Goal: Task Accomplishment & Management: Use online tool/utility

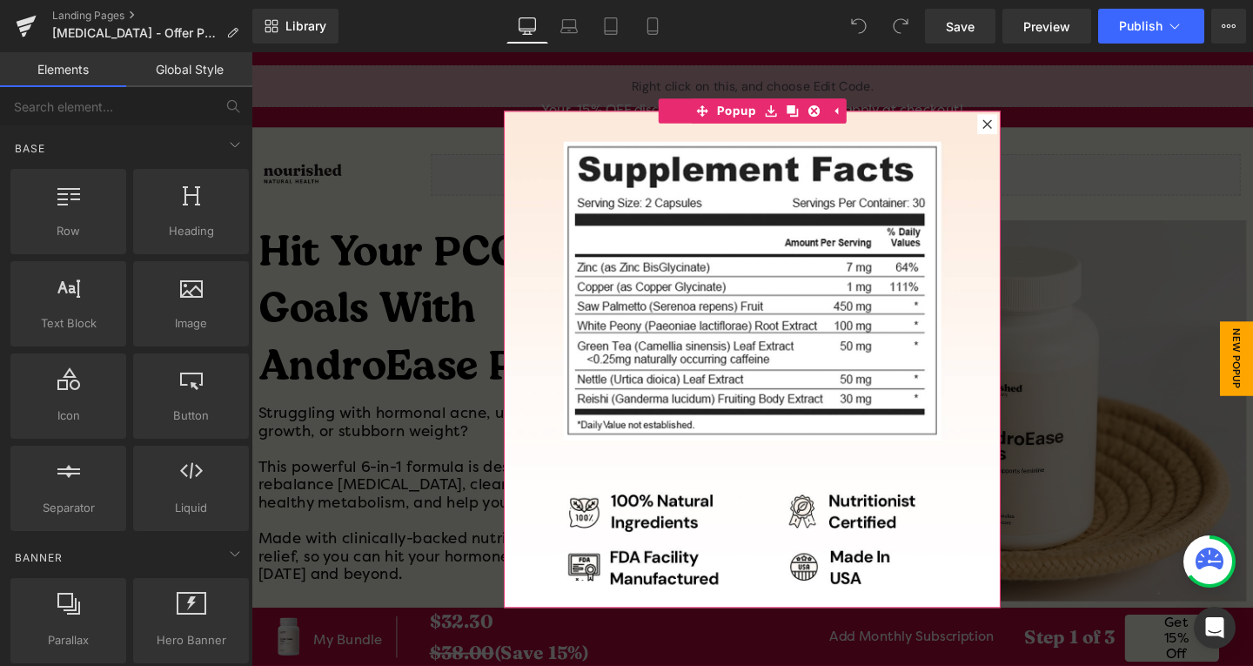
click at [1022, 129] on icon at bounding box center [1025, 128] width 10 height 10
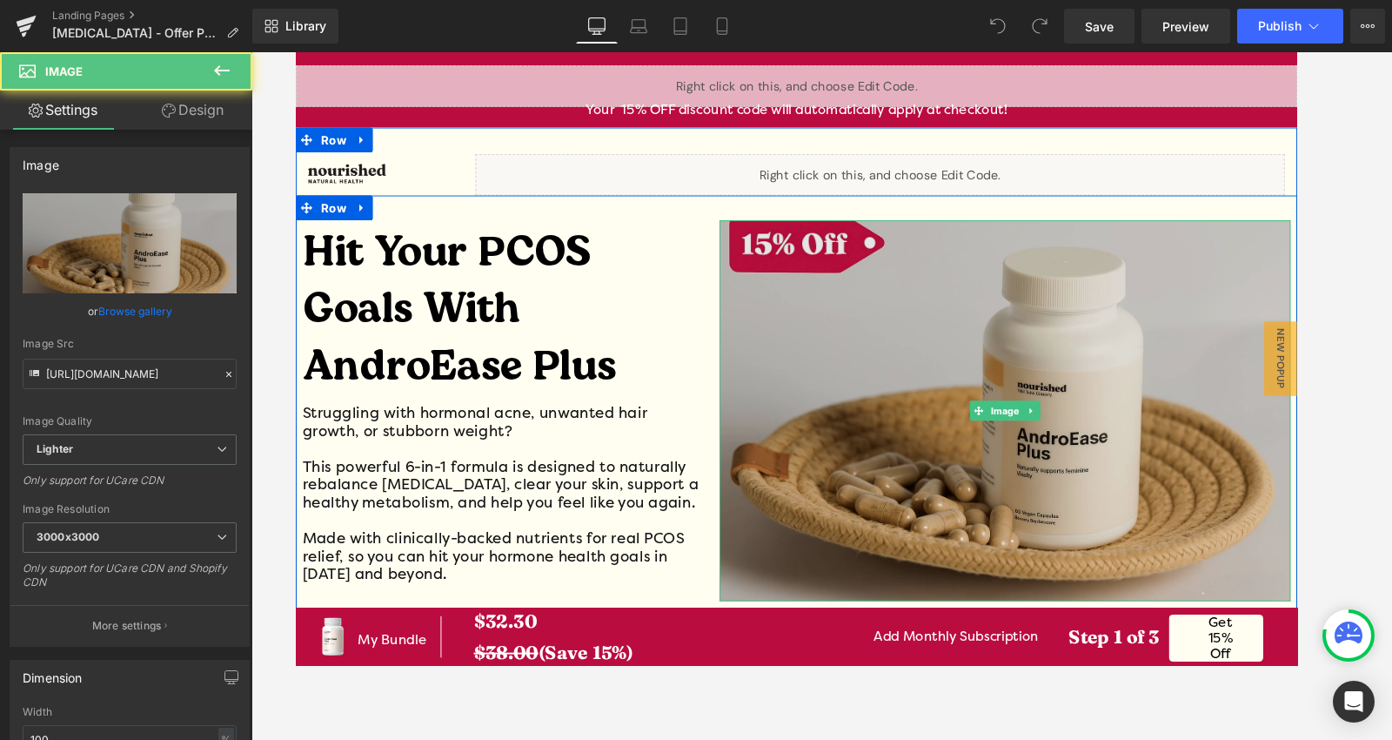
click at [786, 252] on img at bounding box center [1040, 429] width 600 height 400
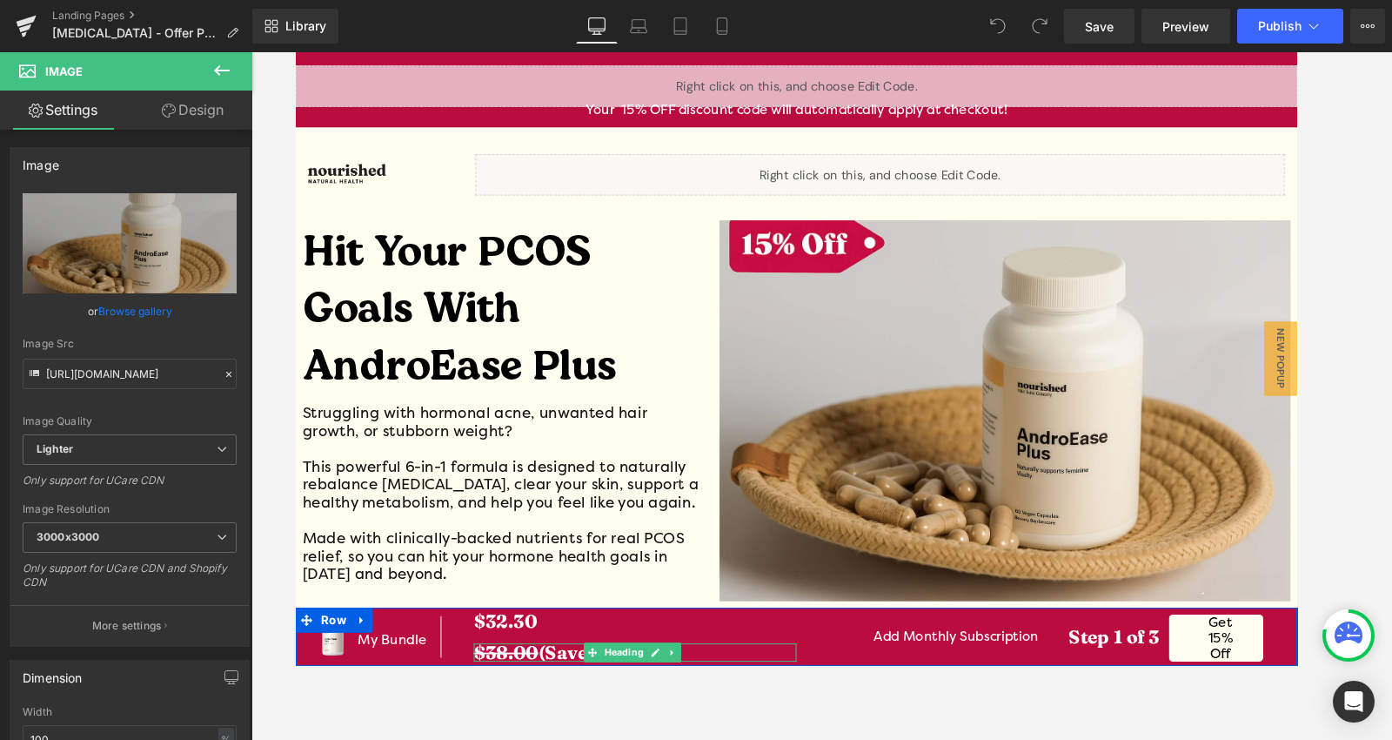
click at [520, 665] on s "$38.00" at bounding box center [516, 683] width 68 height 24
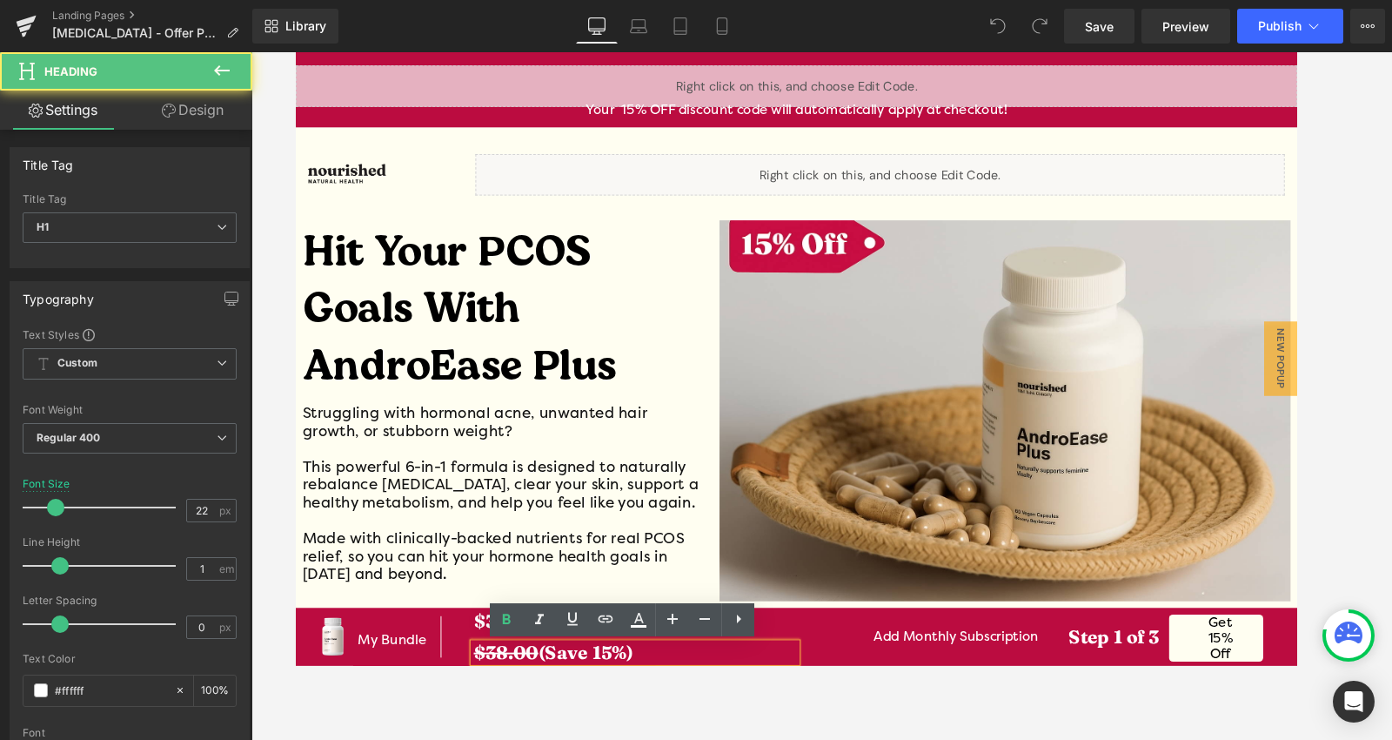
click at [620, 665] on strong "$38.00 (Save 15%)" at bounding box center [566, 683] width 168 height 24
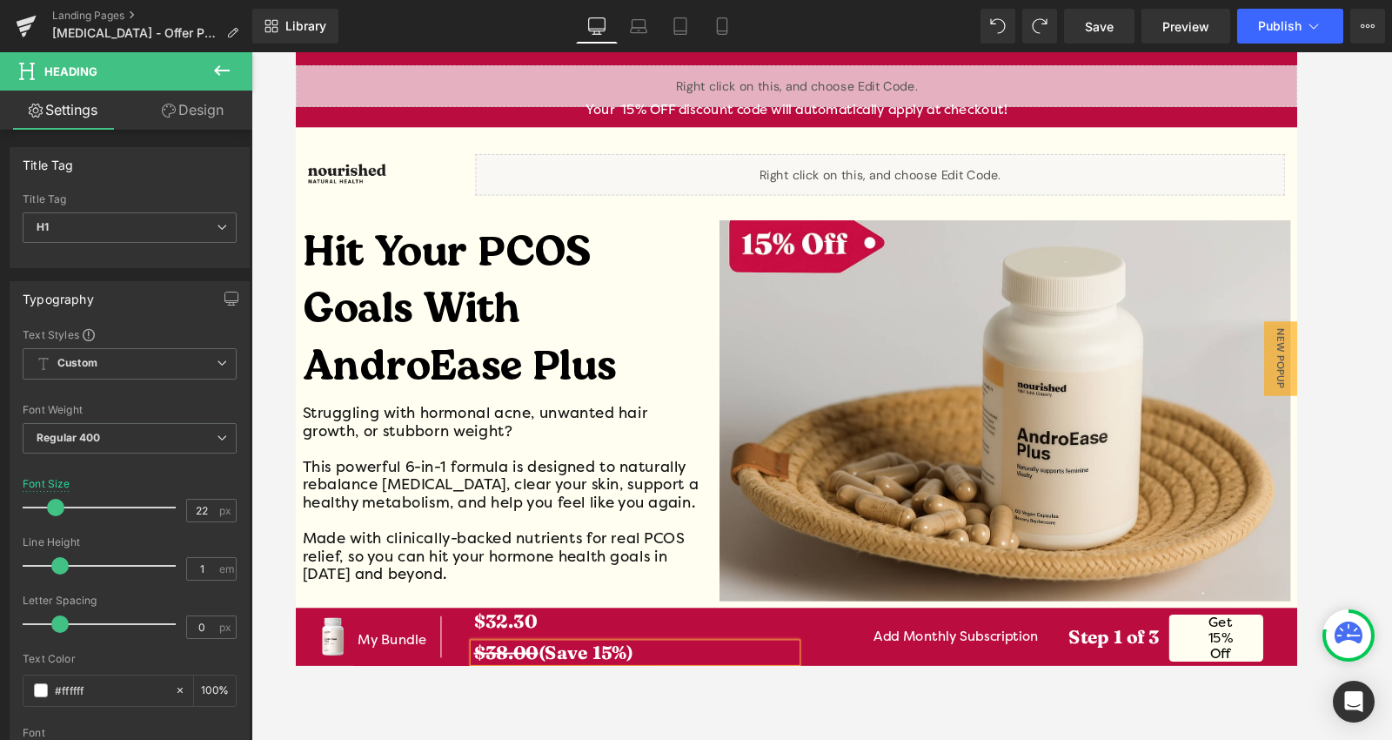
click at [628, 665] on strong "$38.00 (Save 15%)" at bounding box center [566, 683] width 168 height 24
click at [1252, 665] on link "Get 15% Off" at bounding box center [1262, 668] width 99 height 50
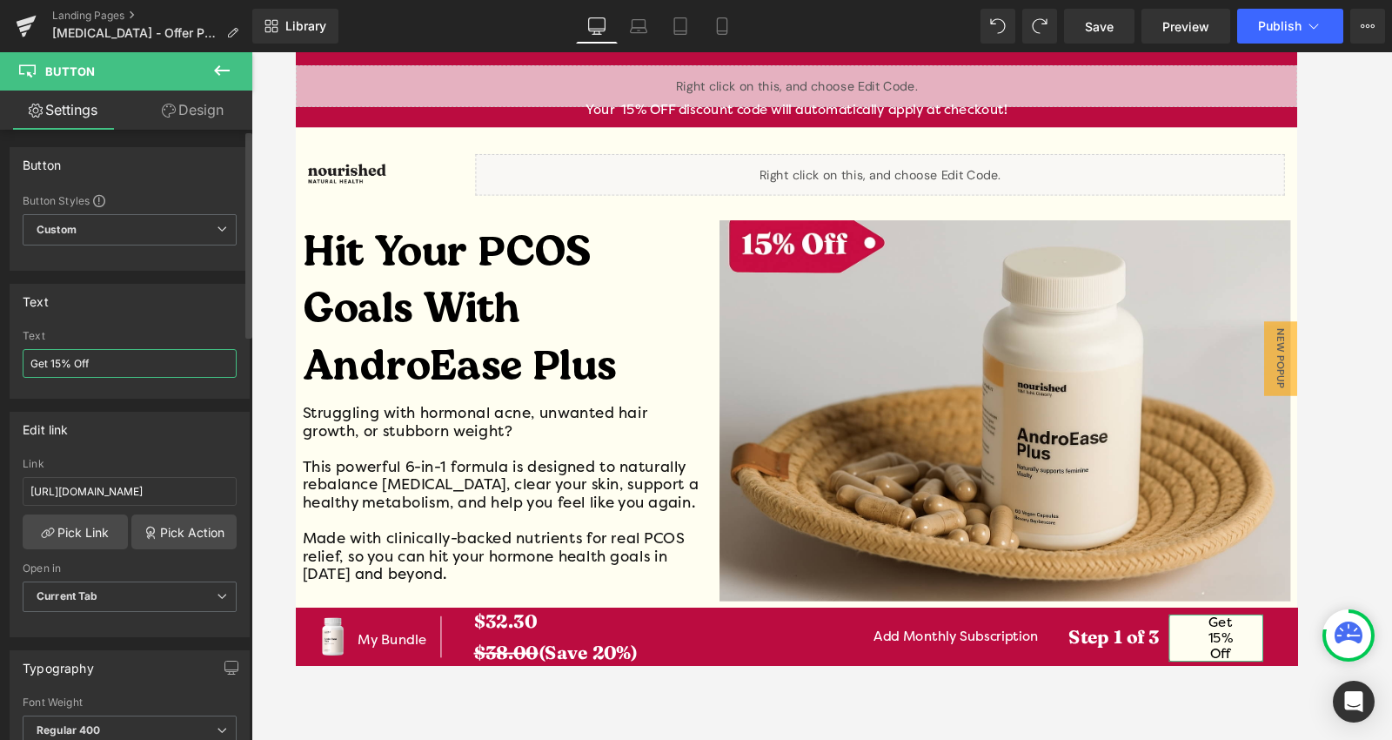
click at [58, 363] on input "Get 15% Off" at bounding box center [130, 363] width 214 height 29
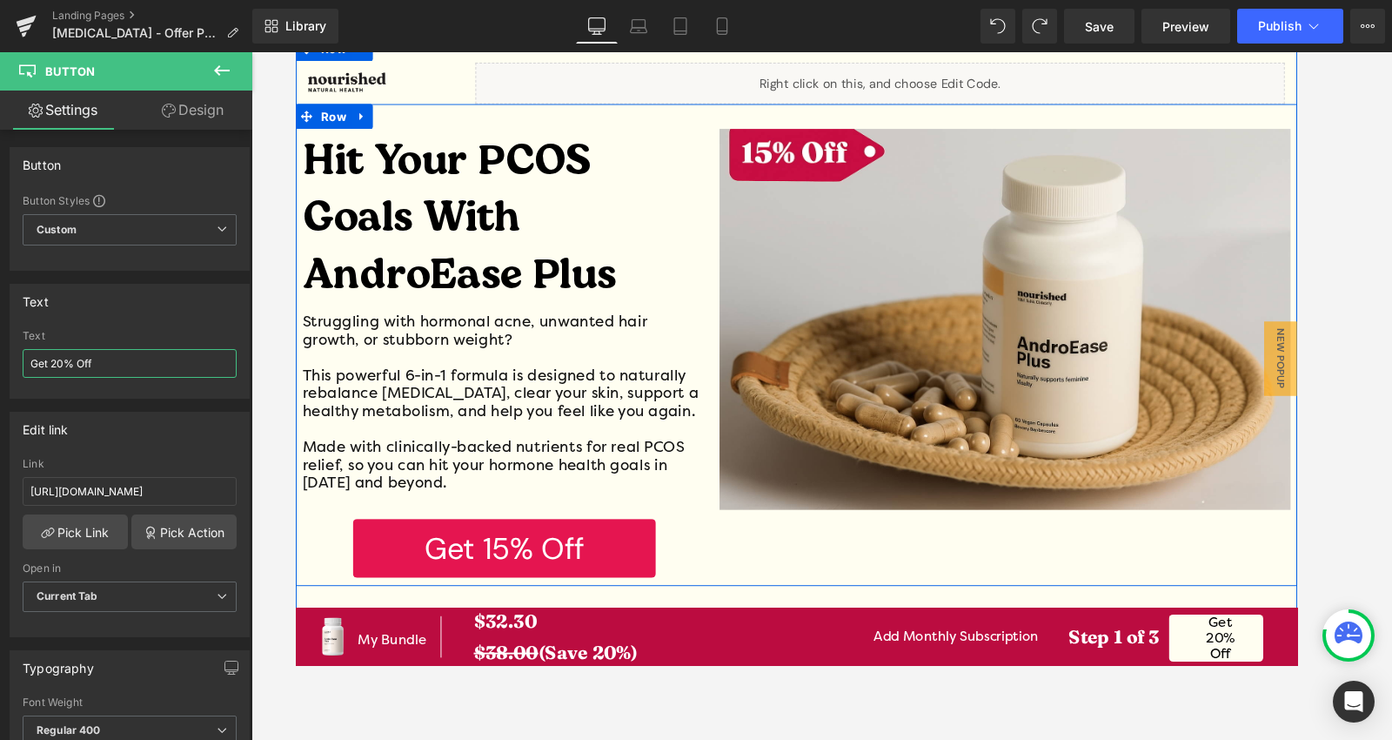
scroll to position [97, 0]
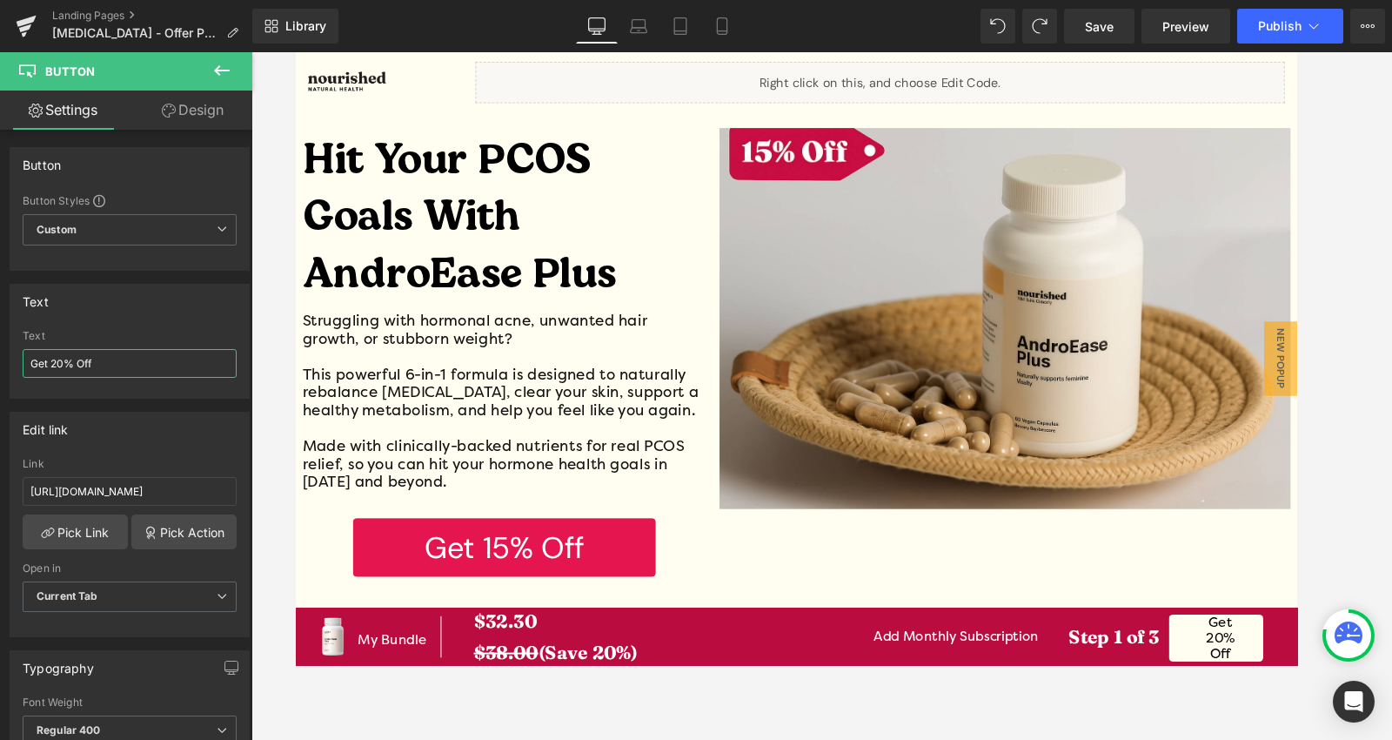
type input "Get 20% Off"
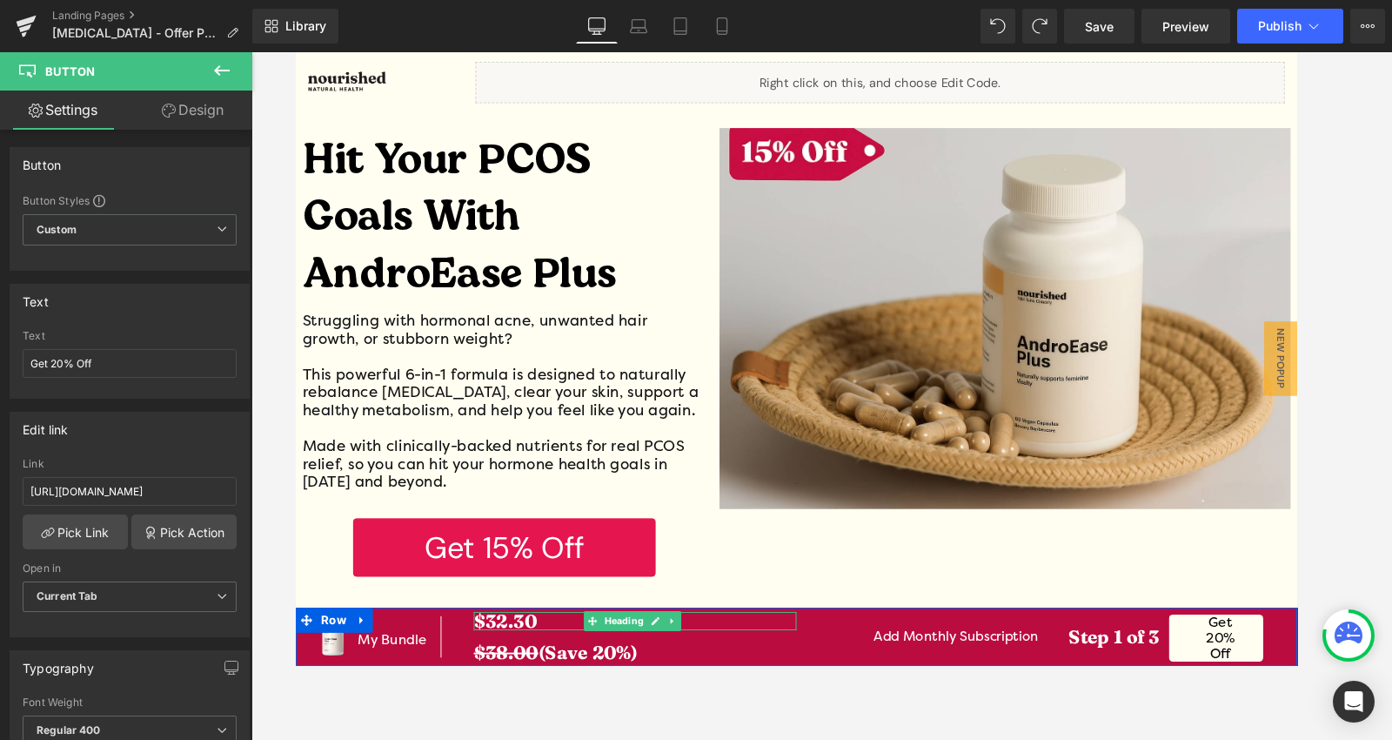
click at [513, 648] on strong "$32.30" at bounding box center [515, 650] width 66 height 24
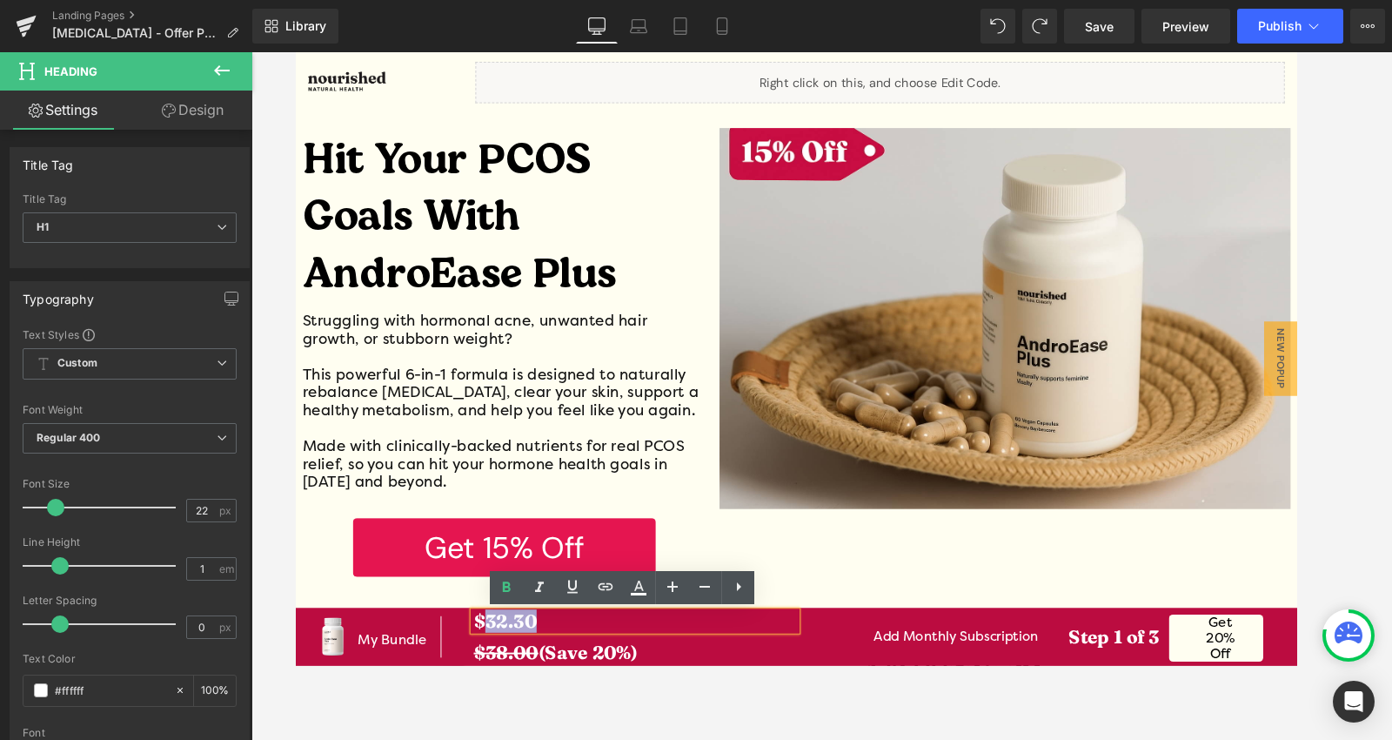
drag, startPoint x: 548, startPoint y: 654, endPoint x: 495, endPoint y: 656, distance: 53.1
click at [495, 656] on h1 "$32.30" at bounding box center [651, 649] width 339 height 19
paste div
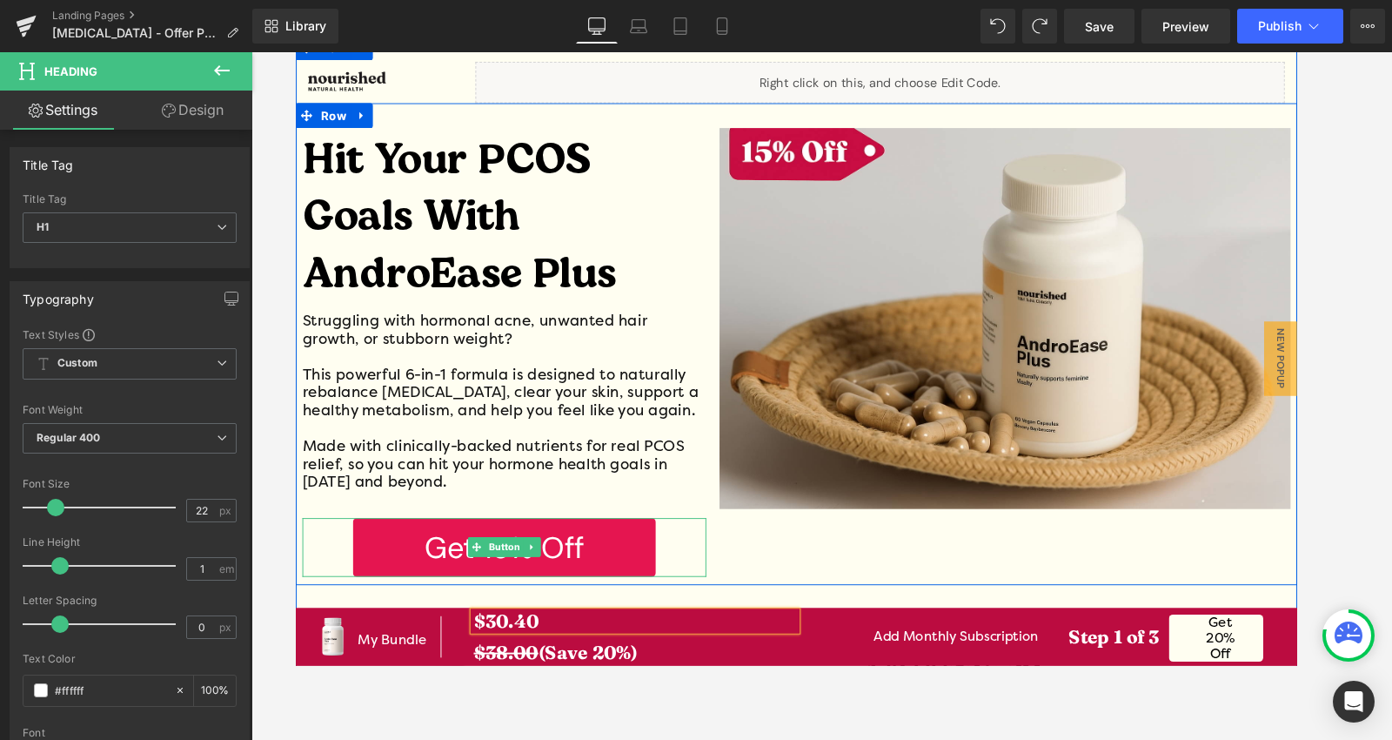
click at [502, 595] on link "Get 15% Off" at bounding box center [514, 573] width 318 height 62
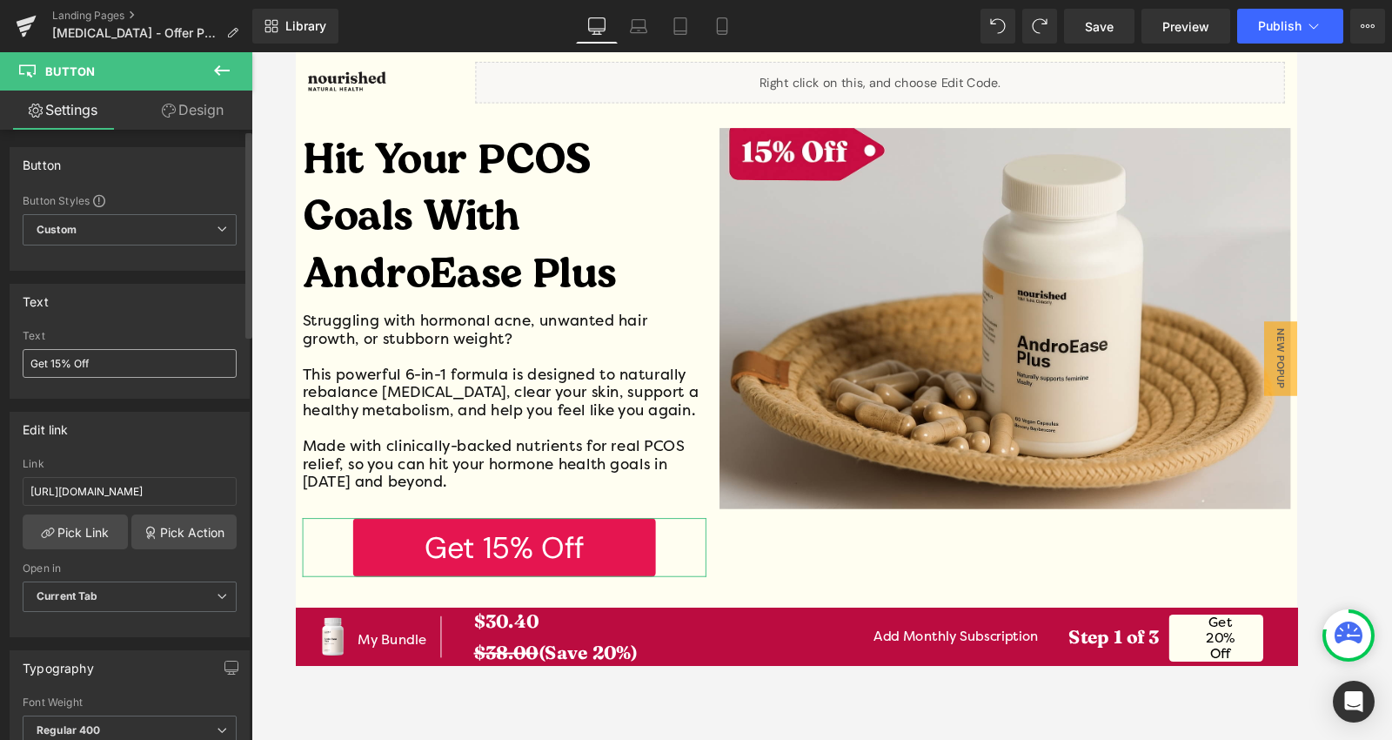
click at [65, 363] on input "Get 15% Off" at bounding box center [130, 363] width 214 height 29
type input "Get 20% Off"
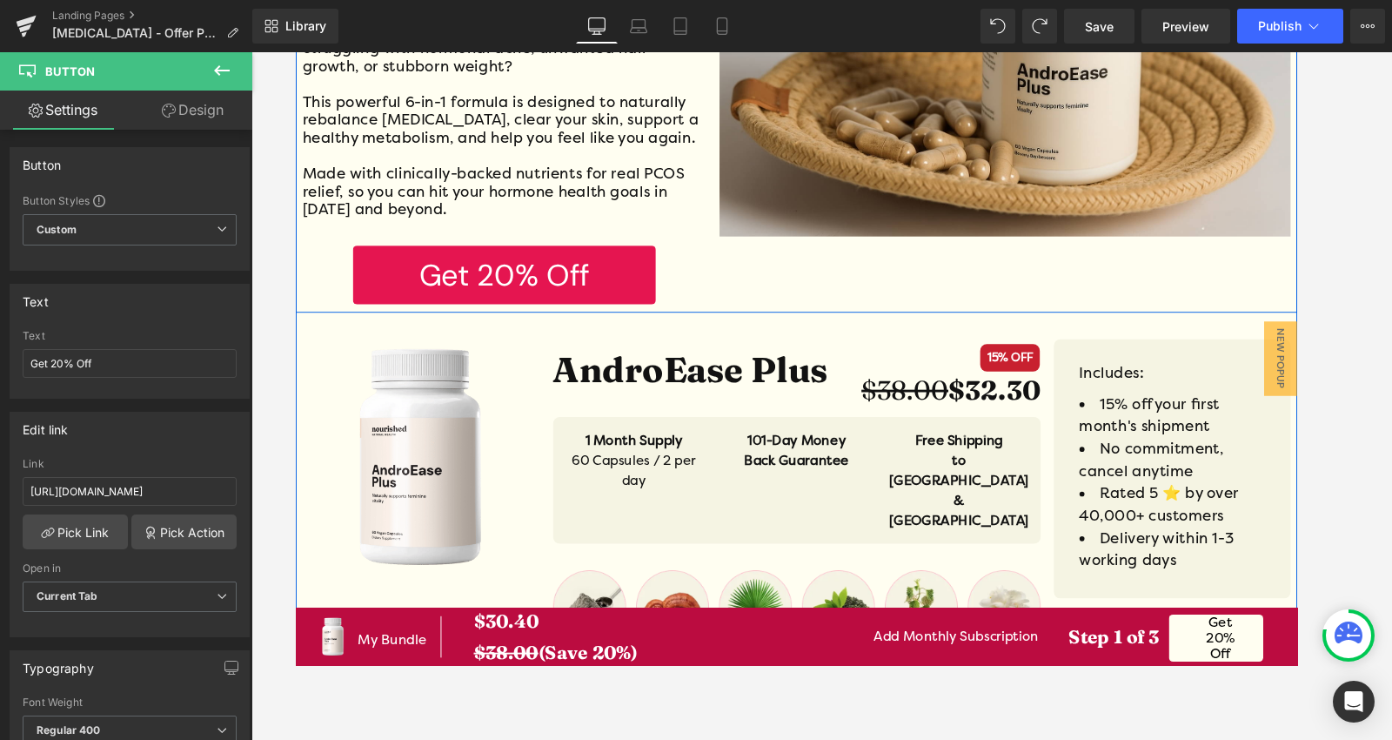
scroll to position [386, 0]
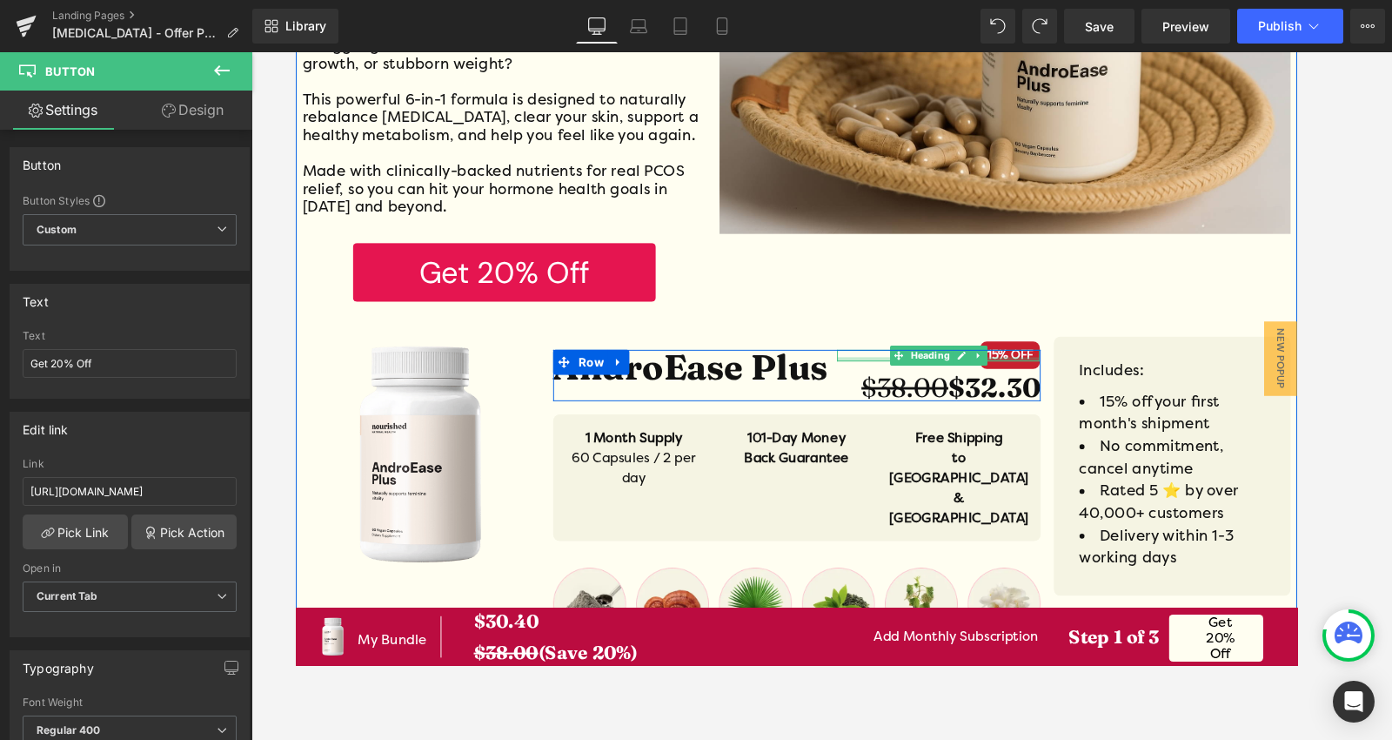
click at [1024, 374] on div at bounding box center [970, 374] width 213 height 4
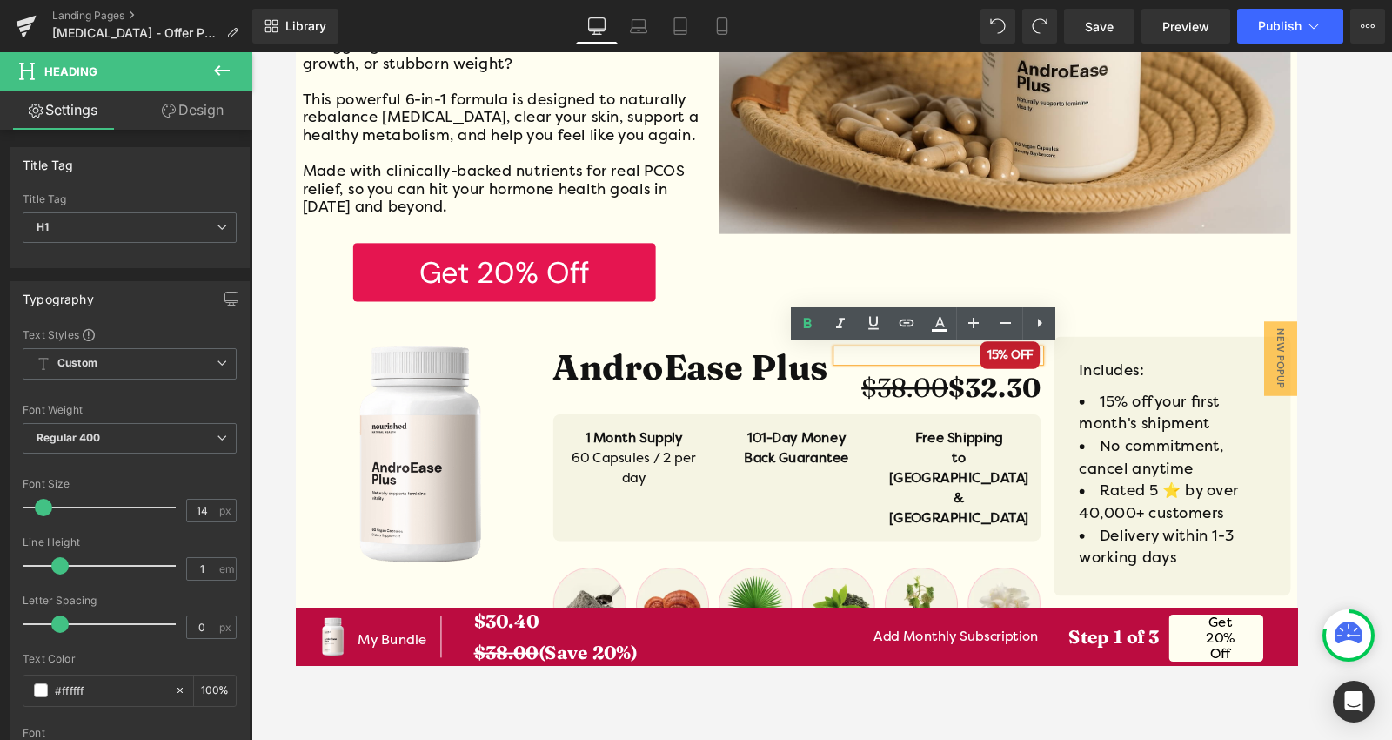
click at [1024, 370] on strong "15% OFF" at bounding box center [1045, 370] width 63 height 29
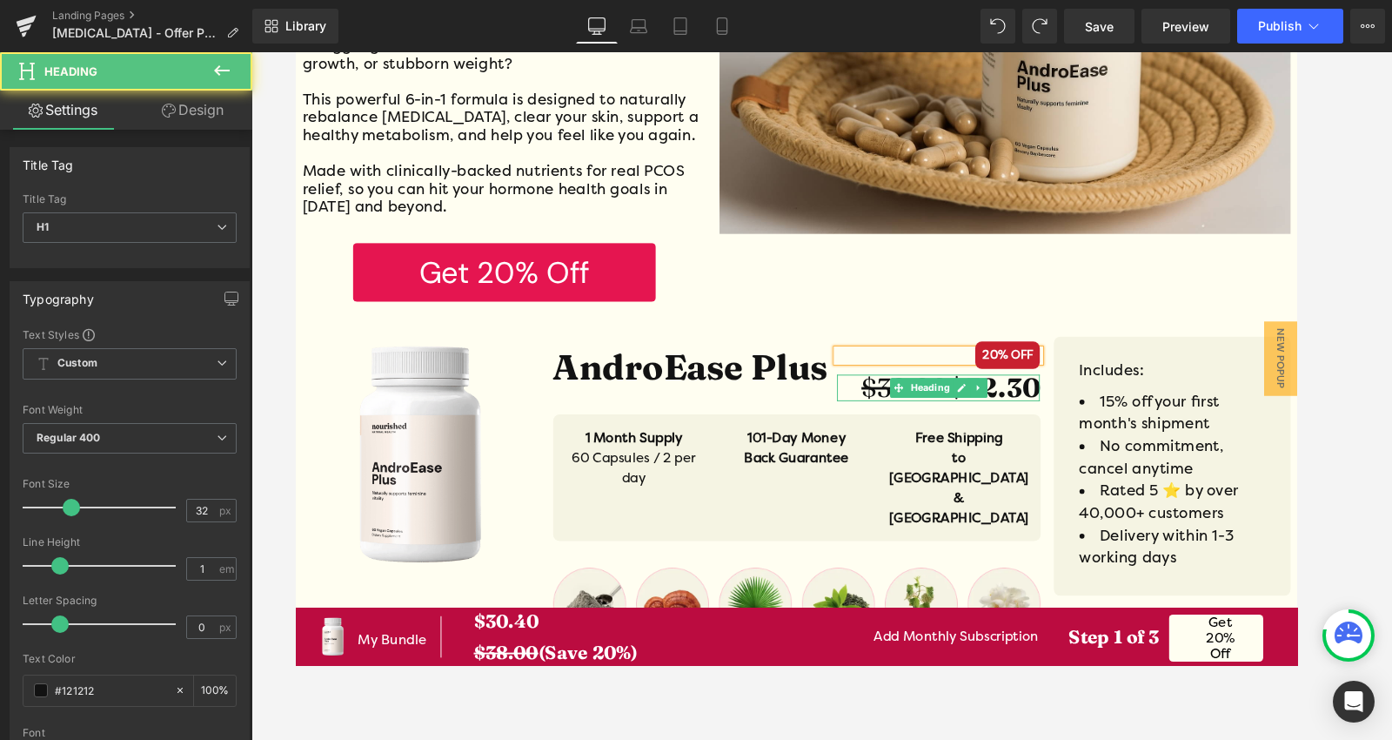
click at [1036, 405] on strong "$32.30" at bounding box center [1029, 404] width 97 height 34
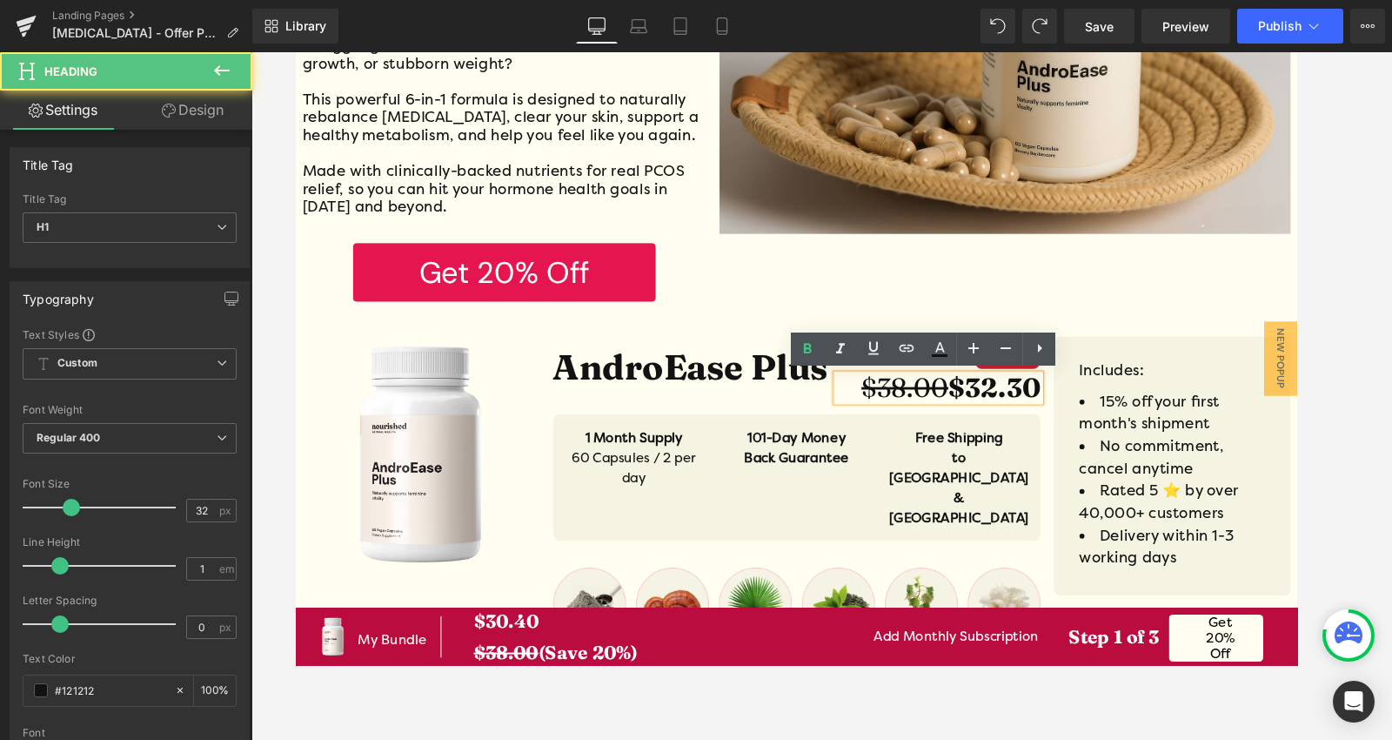
click at [1020, 409] on strong "$32.30" at bounding box center [1029, 404] width 97 height 34
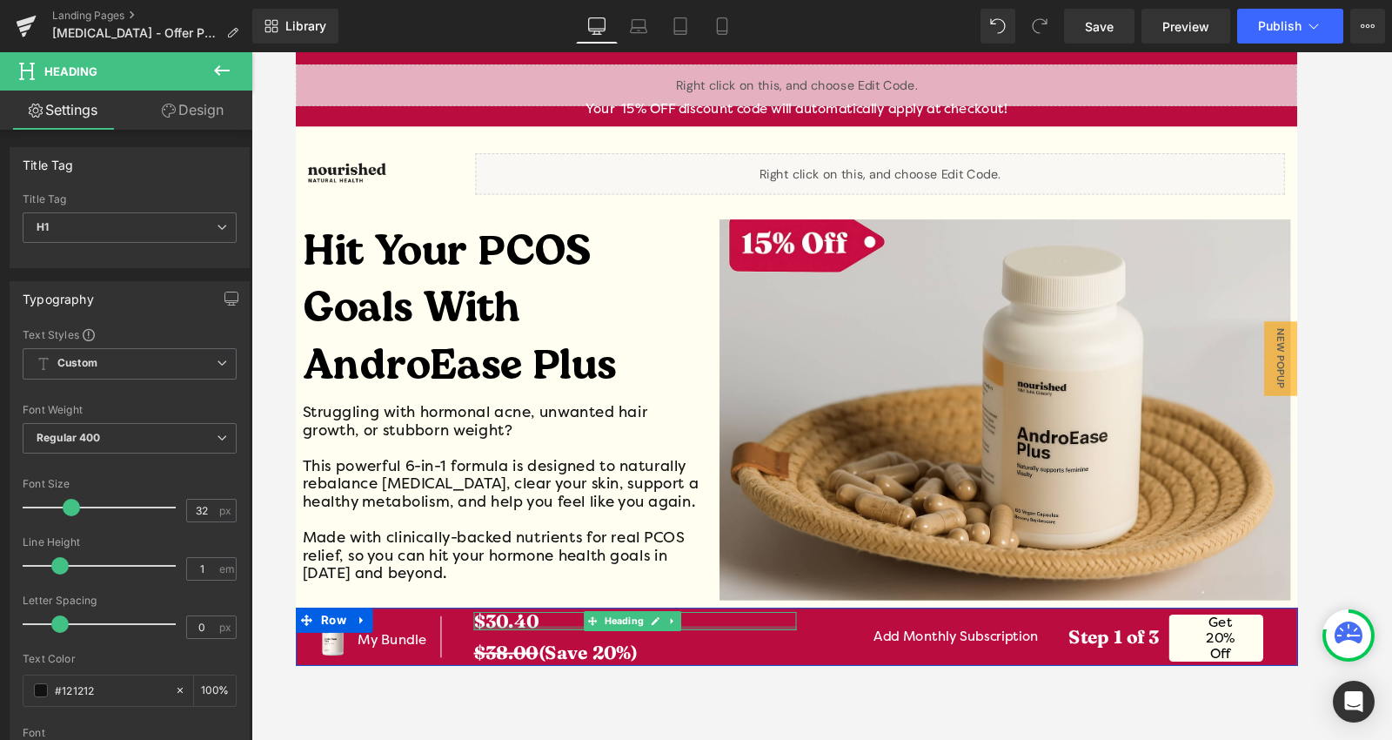
scroll to position [0, 0]
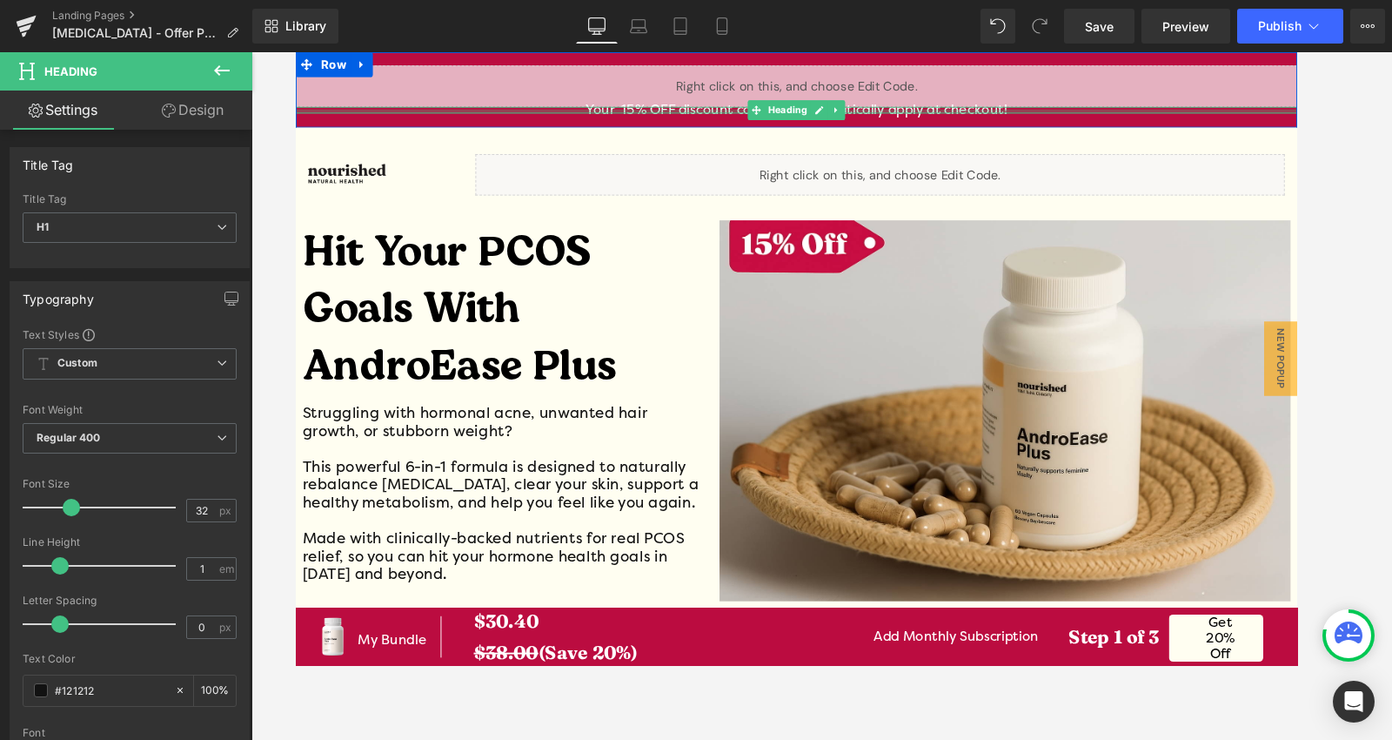
click at [639, 114] on div at bounding box center [821, 114] width 1053 height 4
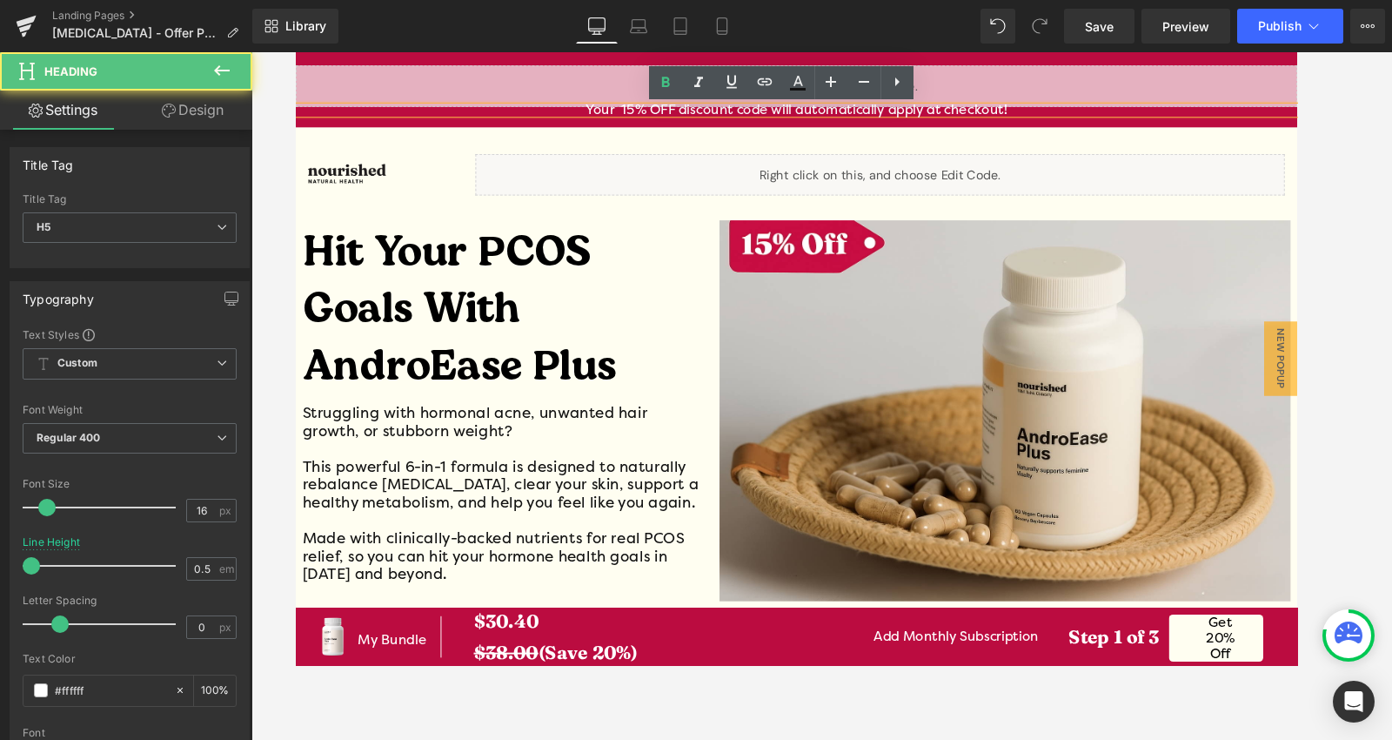
drag, startPoint x: 645, startPoint y: 116, endPoint x: 656, endPoint y: 120, distance: 12.1
click at [650, 117] on h5 "Your 15% OFF discount code will automatically apply at checkout!" at bounding box center [821, 113] width 1053 height 7
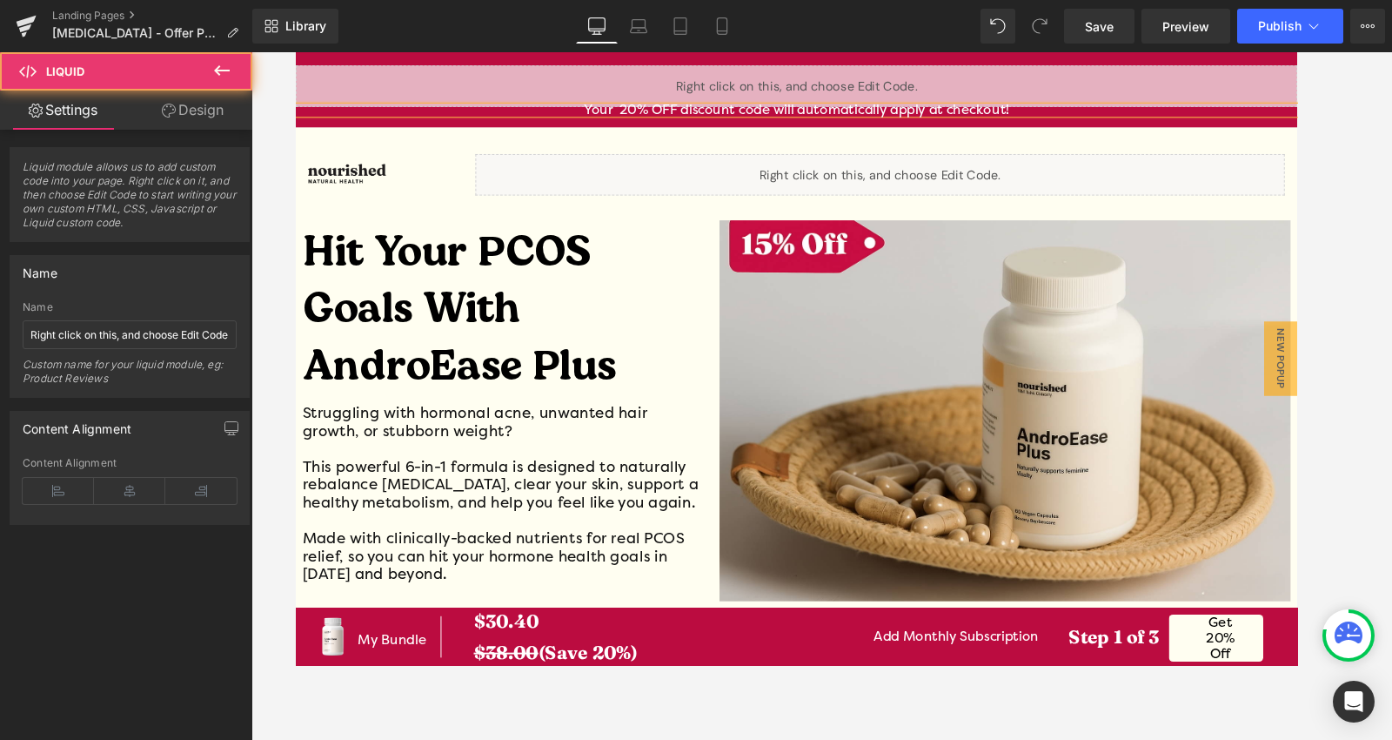
drag, startPoint x: 928, startPoint y: 85, endPoint x: 911, endPoint y: 192, distance: 108.4
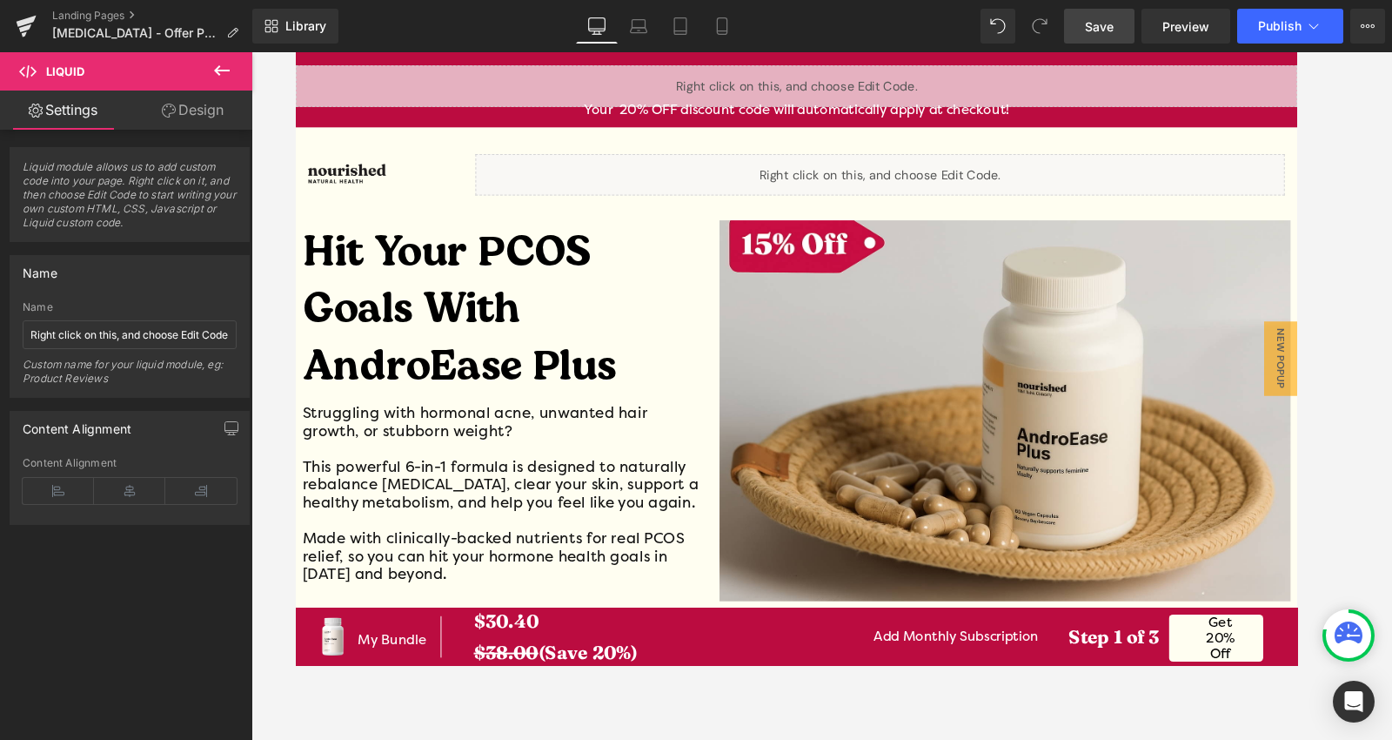
click at [1088, 31] on span "Save" at bounding box center [1099, 26] width 29 height 18
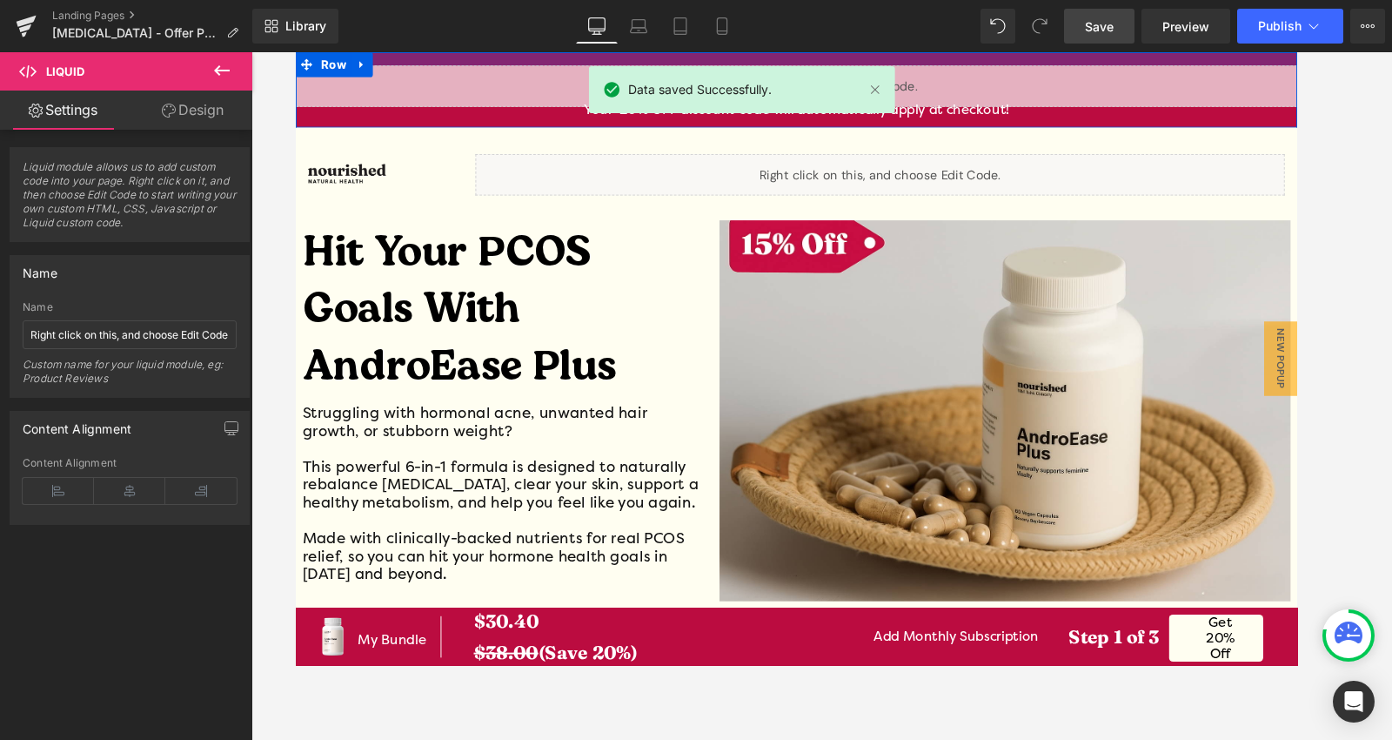
click at [606, 57] on div at bounding box center [821, 59] width 1053 height 14
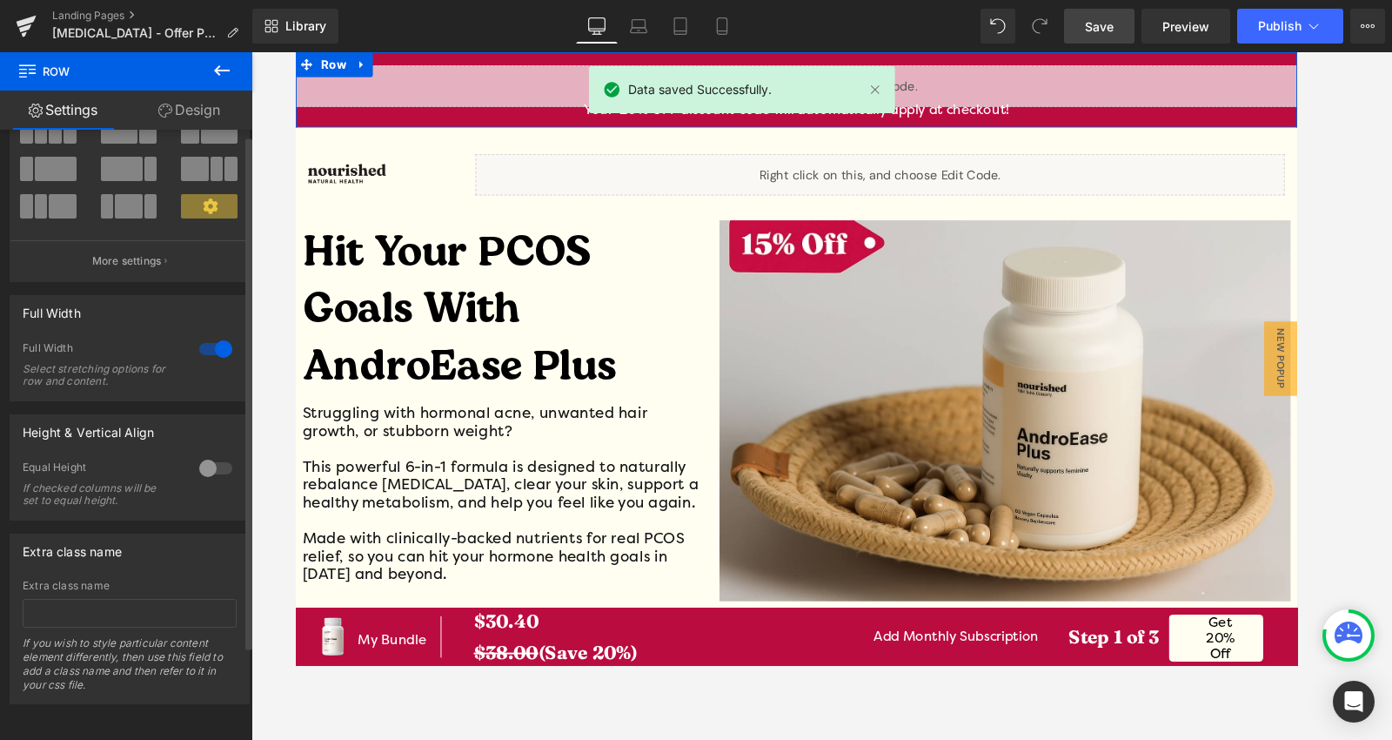
scroll to position [117, 0]
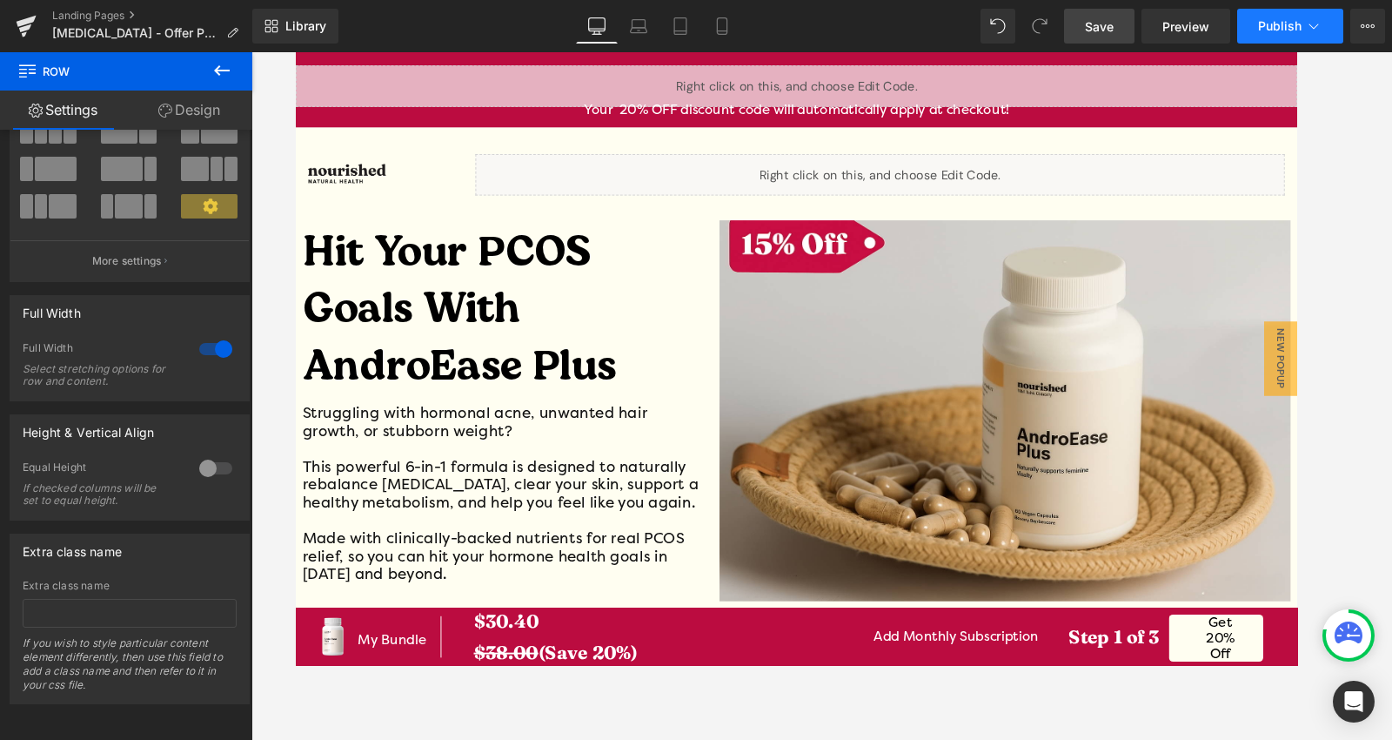
click at [1252, 33] on button "Publish" at bounding box center [1290, 26] width 106 height 35
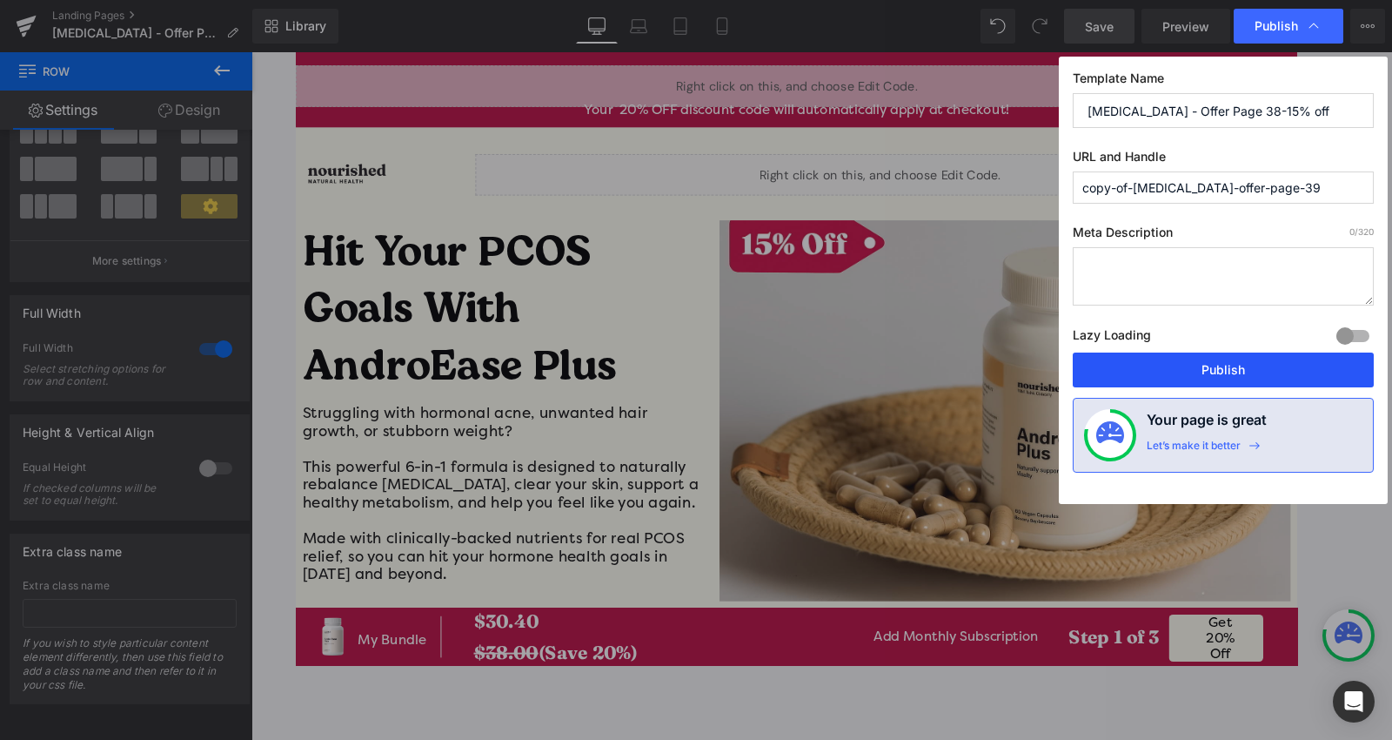
click at [1188, 359] on button "Publish" at bounding box center [1223, 369] width 301 height 35
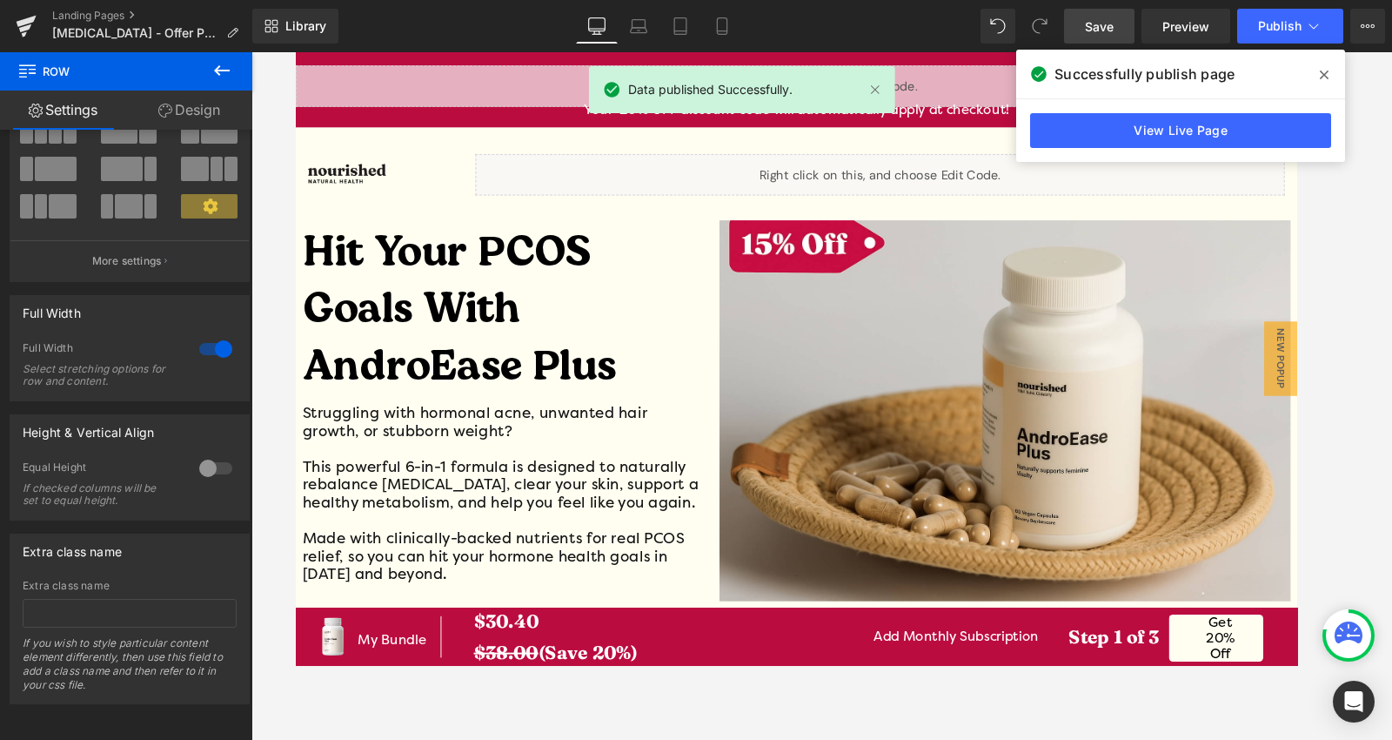
click at [1252, 81] on icon at bounding box center [1324, 75] width 9 height 14
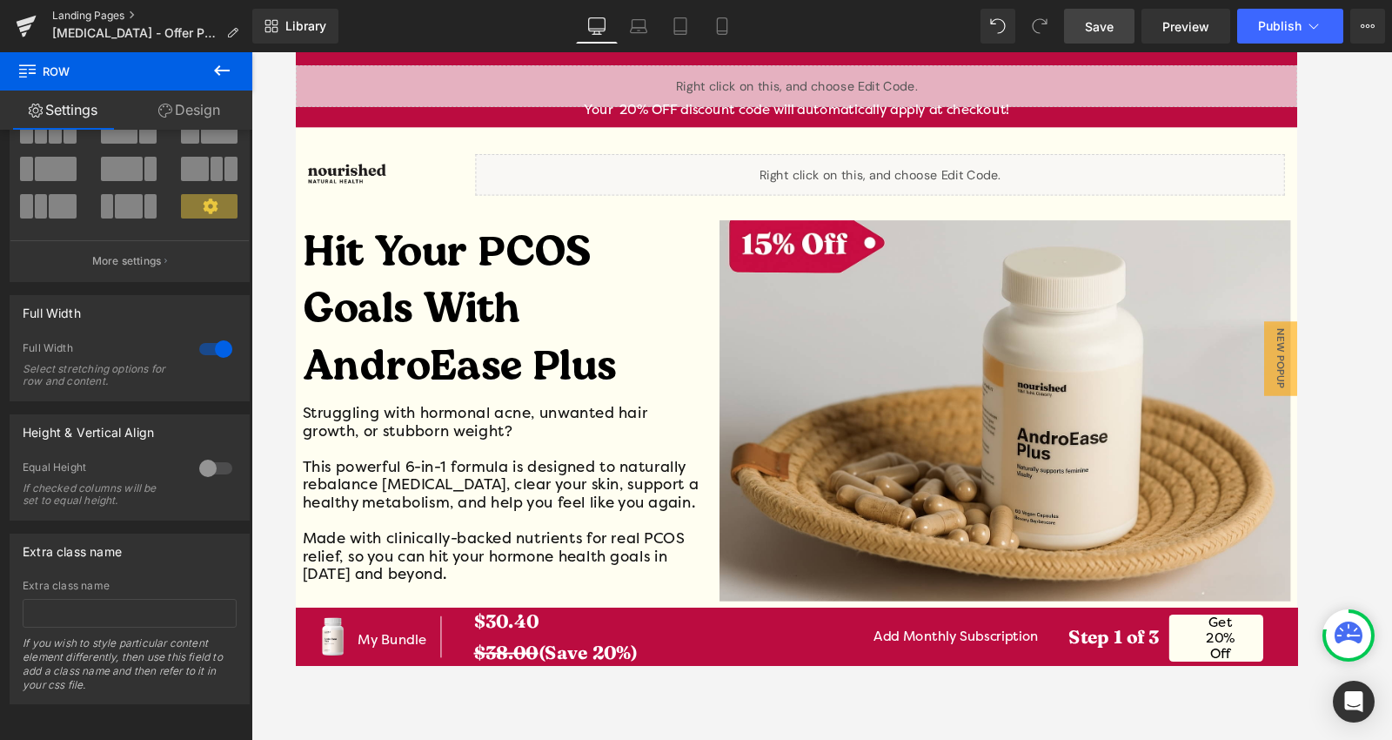
click at [96, 16] on link "Landing Pages" at bounding box center [152, 16] width 200 height 14
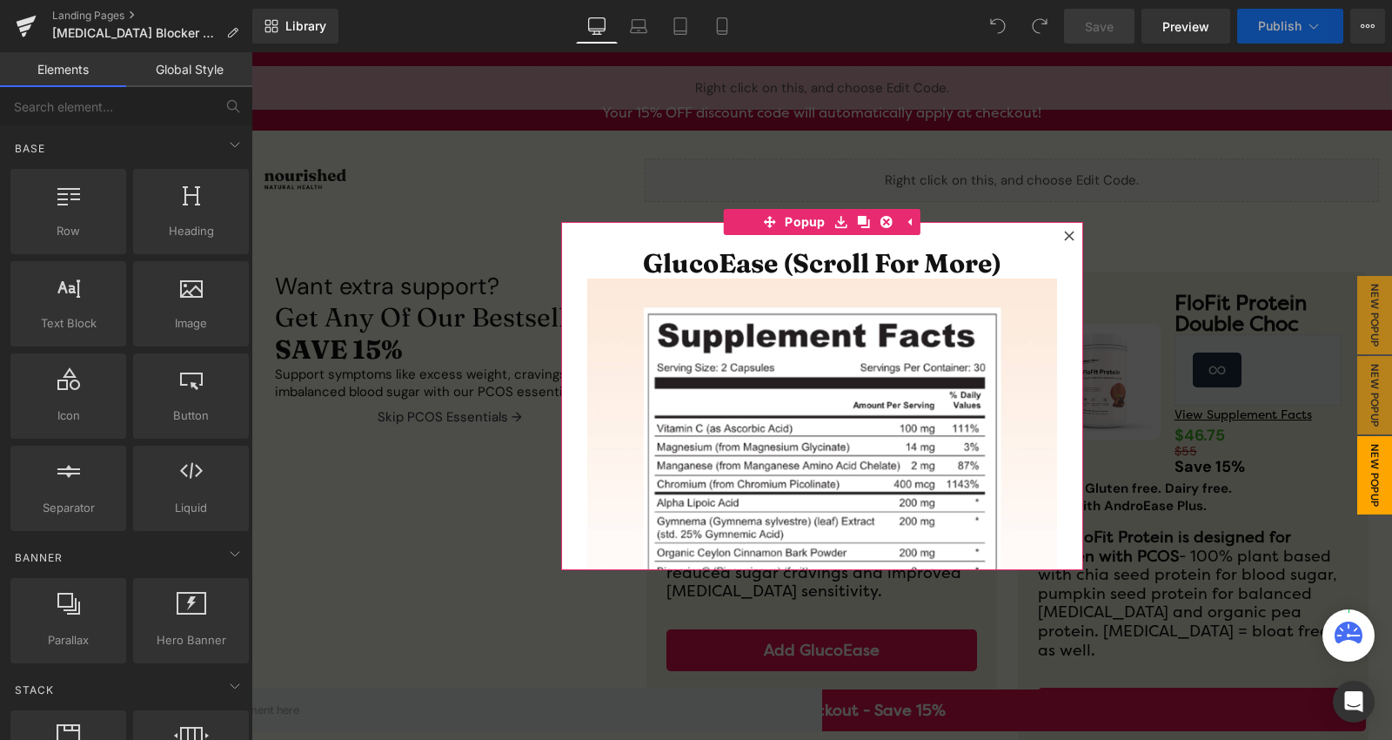
click at [1064, 232] on icon at bounding box center [1069, 236] width 10 height 10
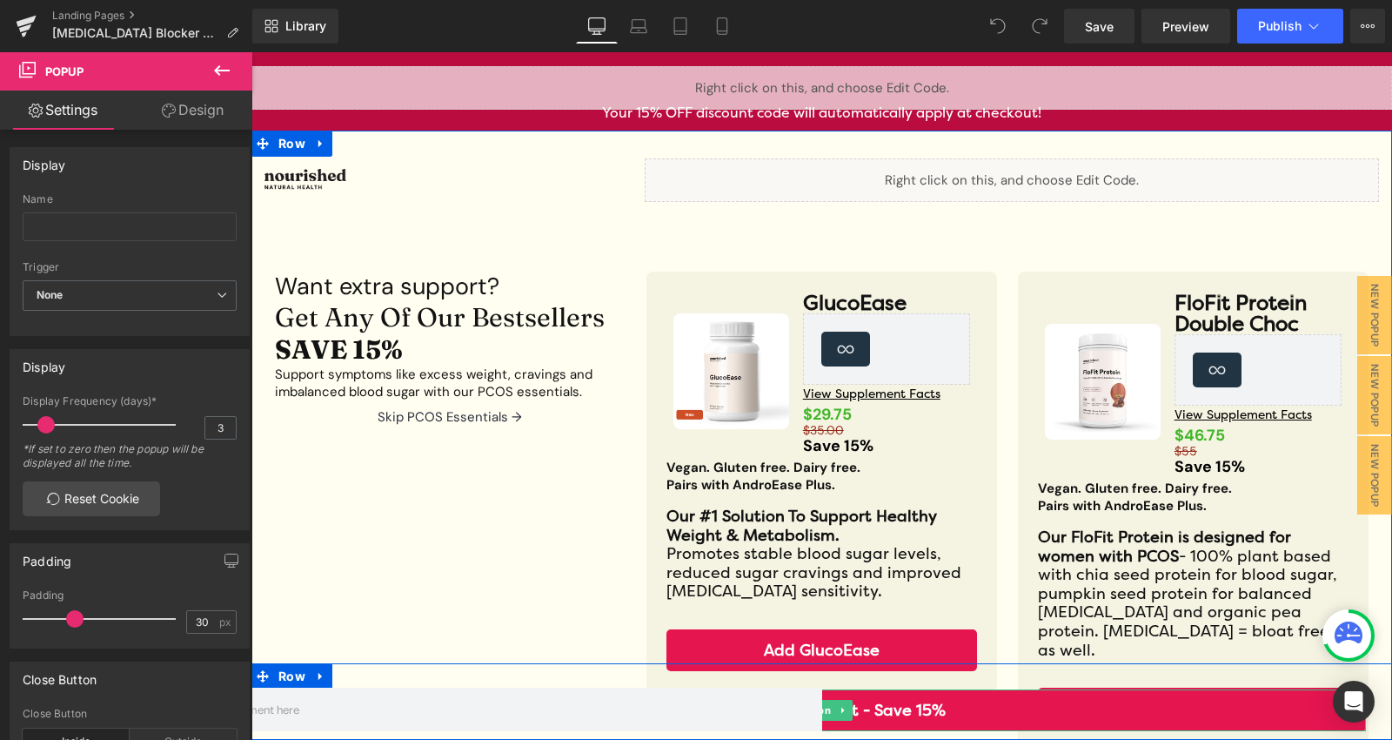
click at [915, 707] on link "Proceed To Checkout - Save 15%" at bounding box center [822, 710] width 1088 height 42
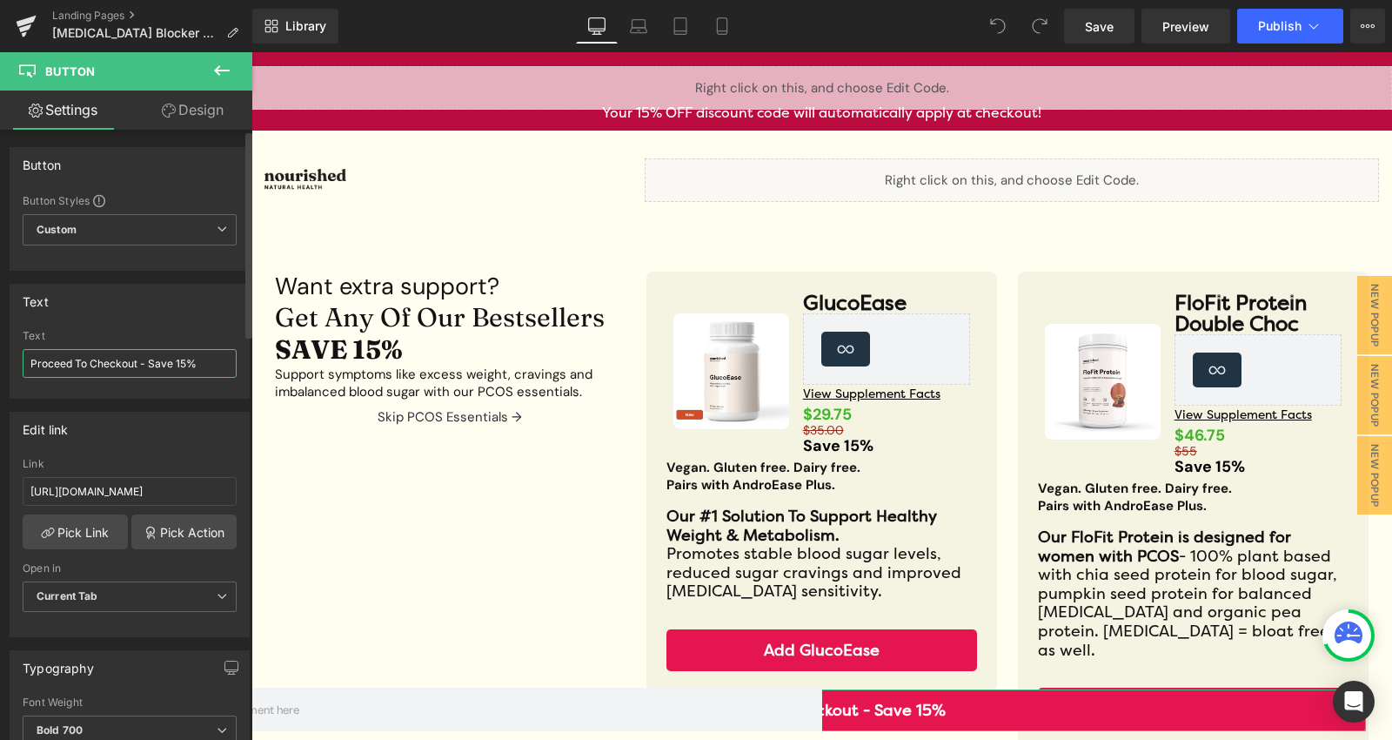
click at [181, 365] on input "Proceed To Checkout - Save 15%" at bounding box center [130, 363] width 214 height 29
type input "Proceed To Checkout - Save 20%"
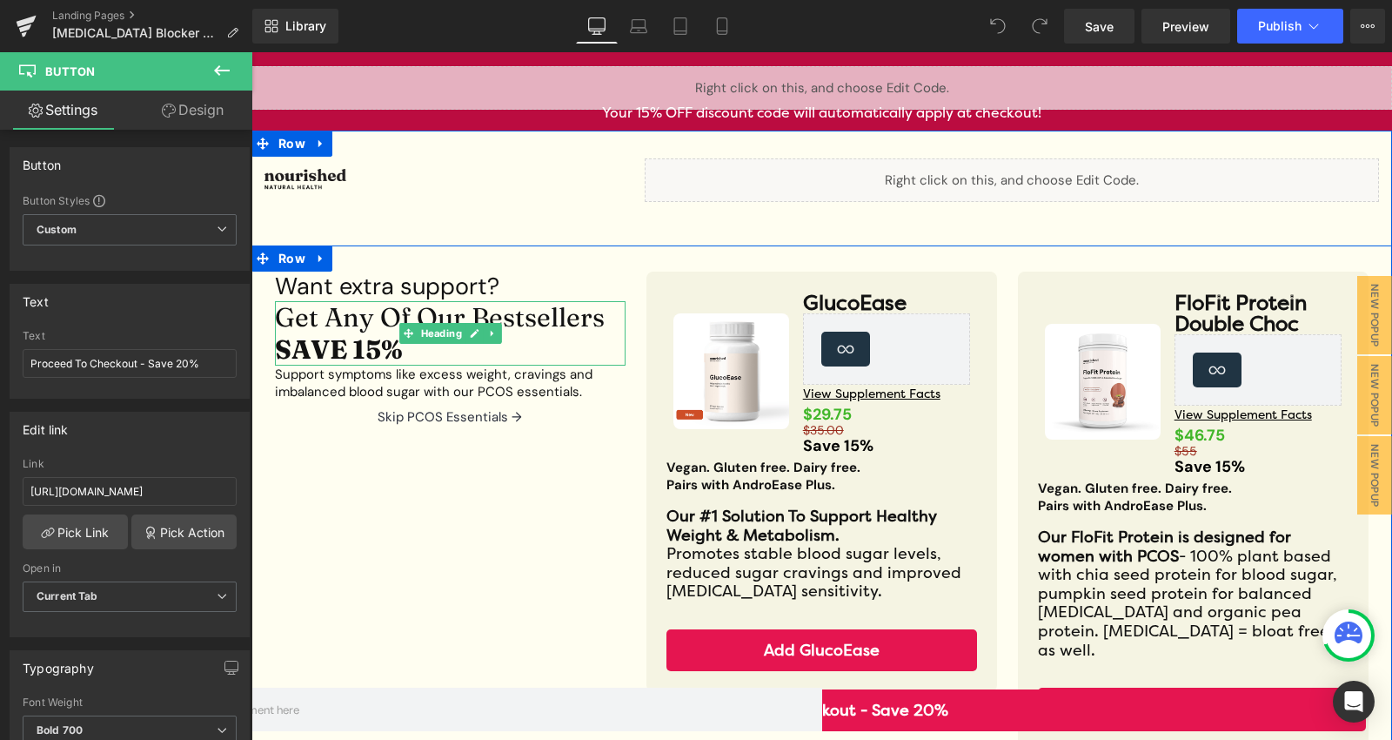
click at [368, 350] on strong "SAVE 15%" at bounding box center [339, 349] width 128 height 32
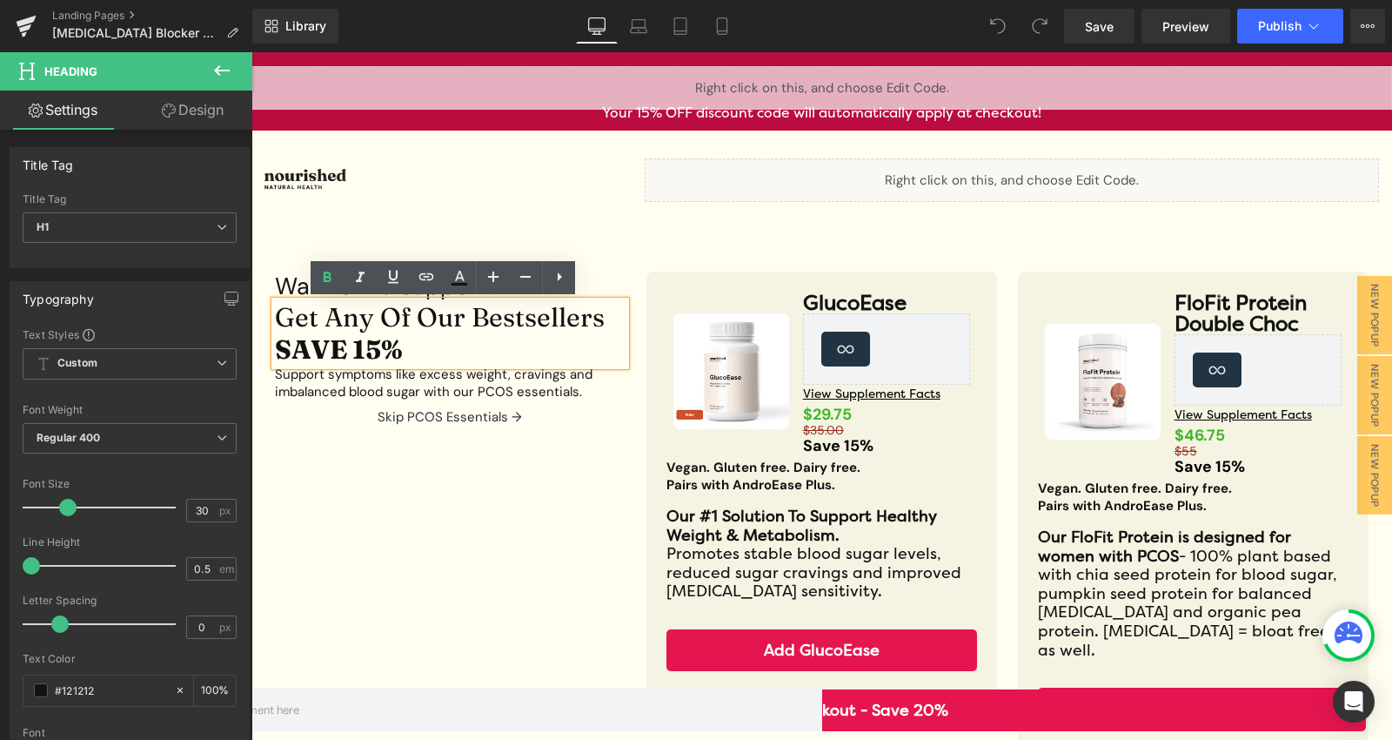
click at [377, 353] on strong "SAVE 15%" at bounding box center [339, 349] width 128 height 32
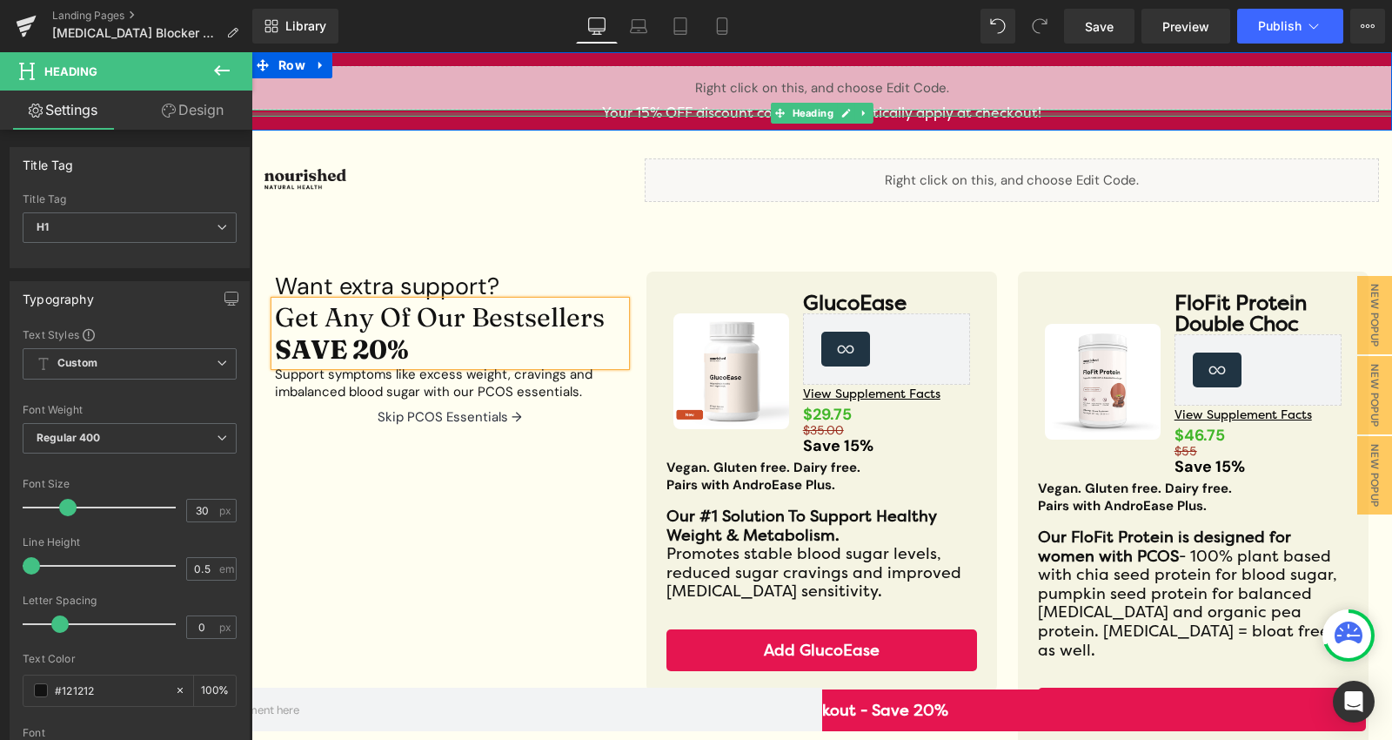
click at [633, 114] on div at bounding box center [821, 114] width 1141 height 4
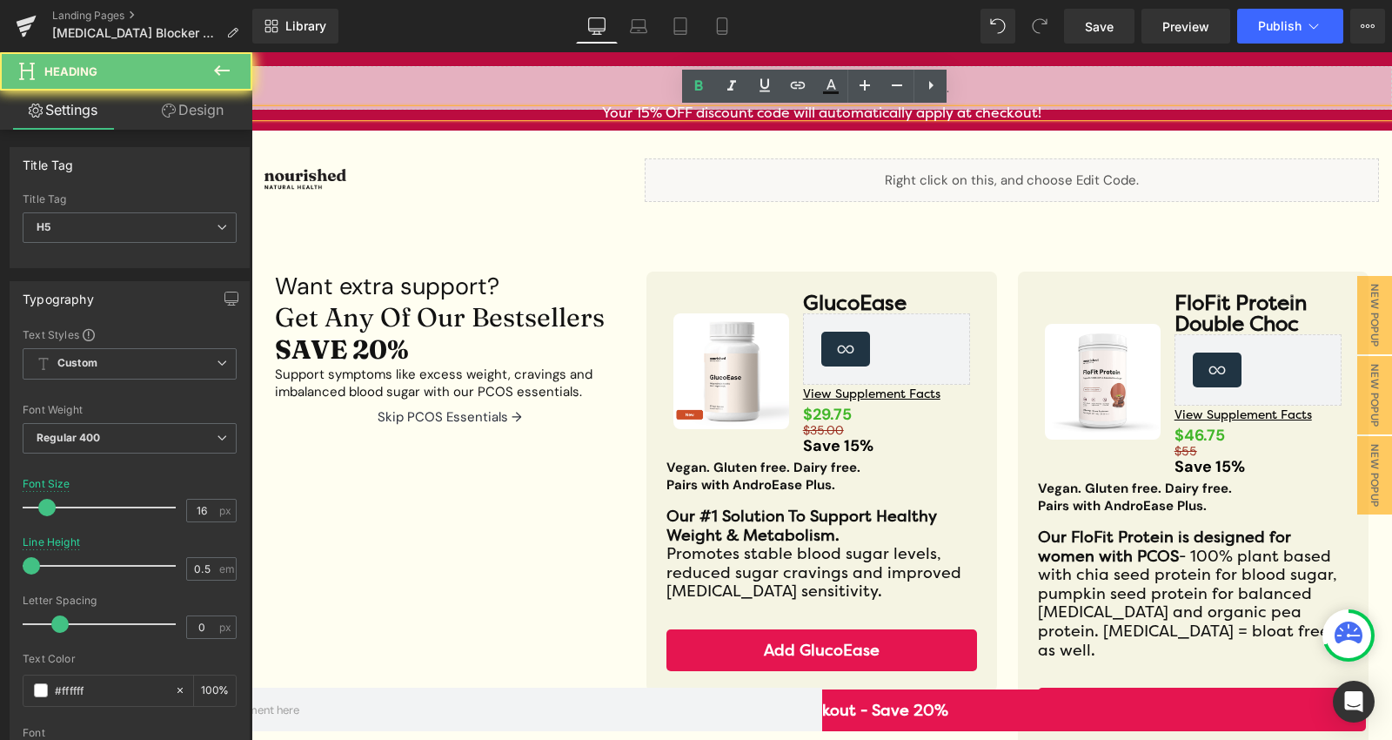
click at [640, 114] on h5 "Your 15% OFF discount code will automatically apply at checkout!" at bounding box center [821, 113] width 1141 height 7
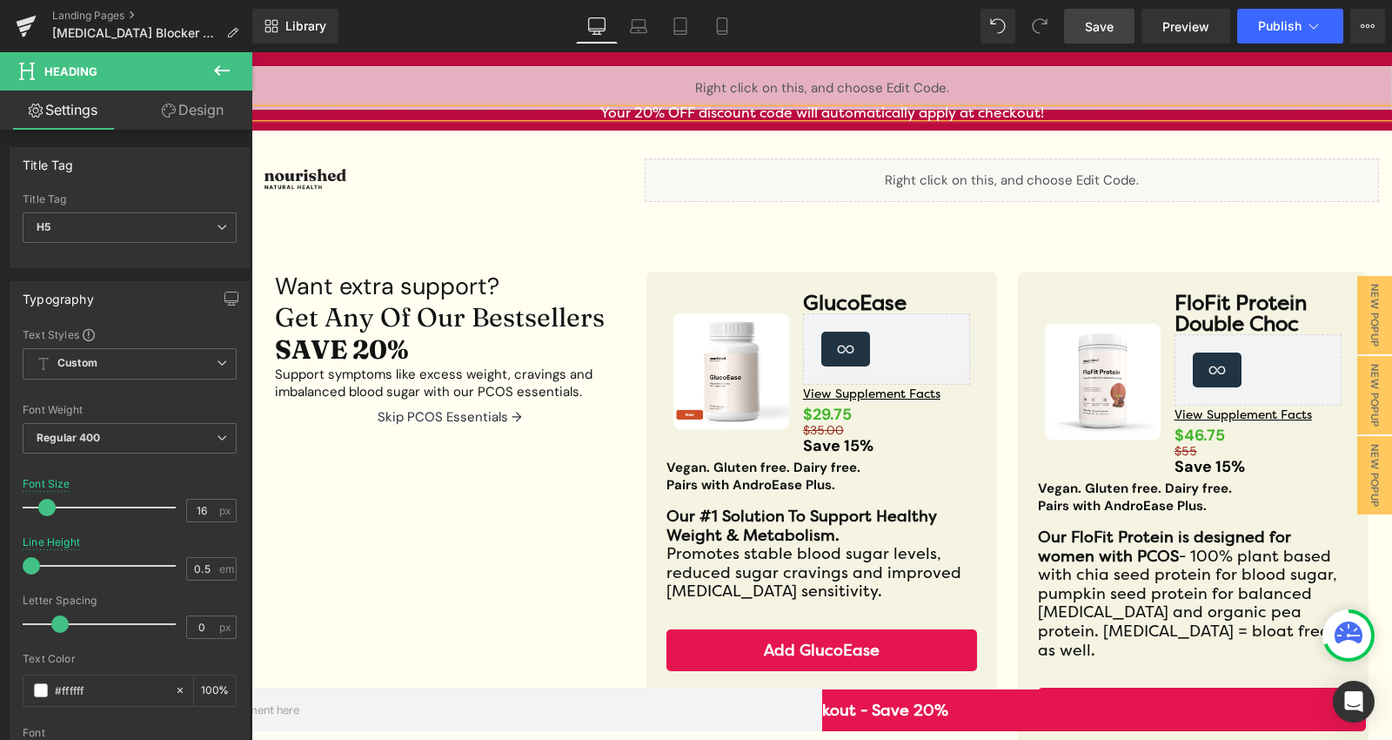
click at [1108, 29] on span "Save" at bounding box center [1099, 26] width 29 height 18
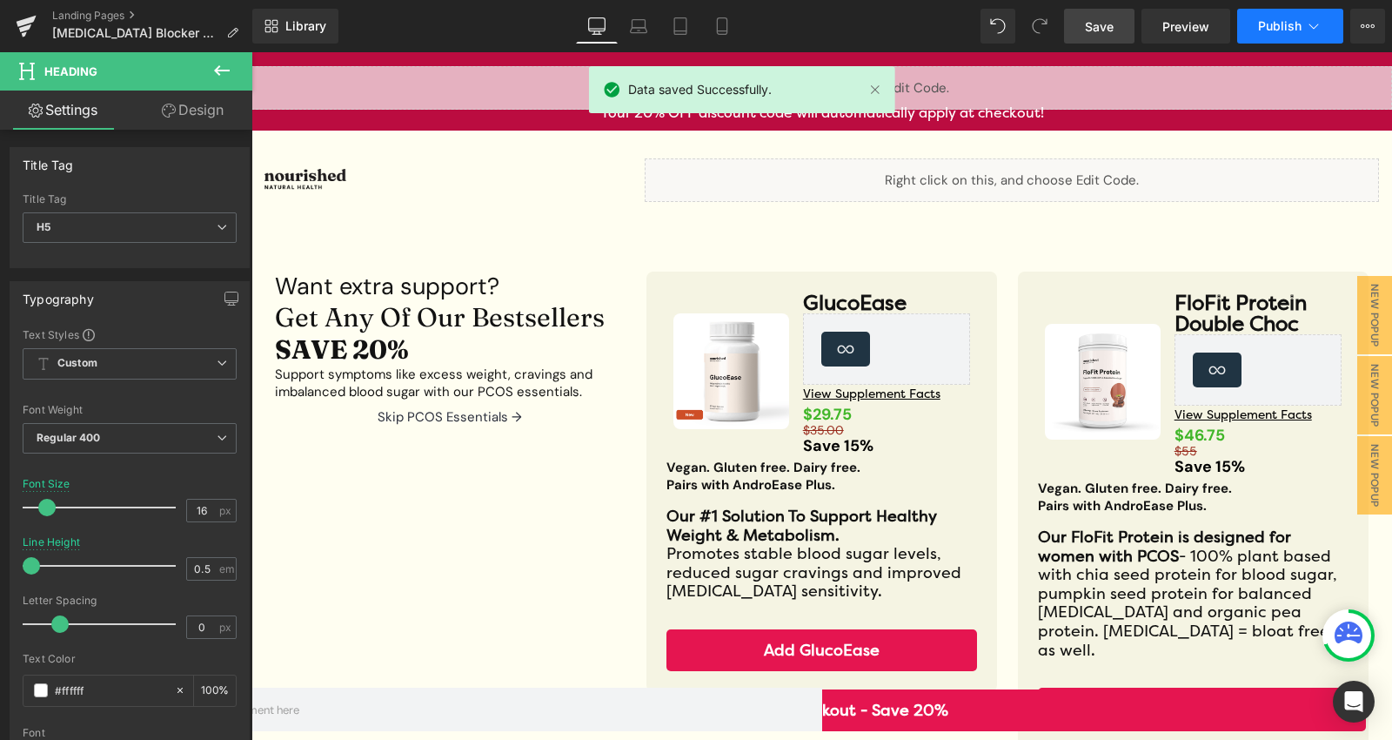
click at [1262, 35] on button "Publish" at bounding box center [1290, 26] width 106 height 35
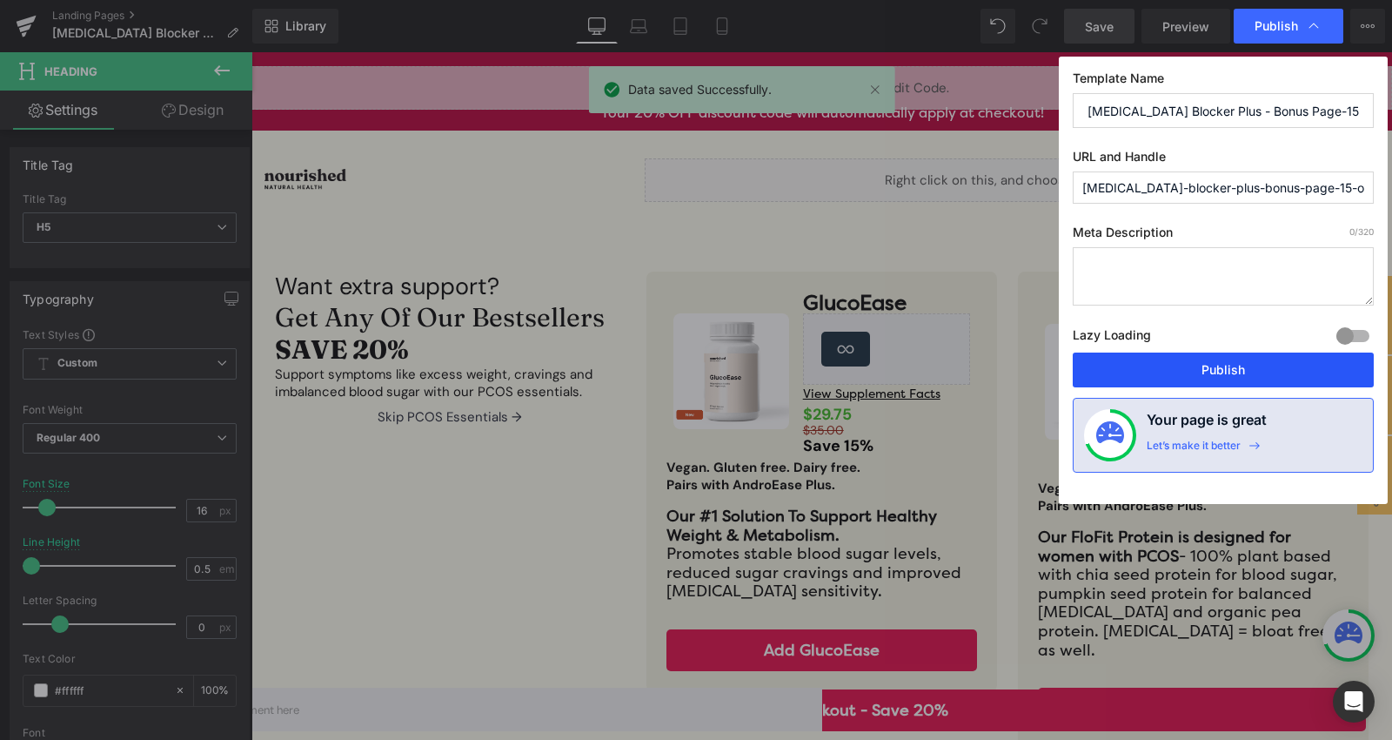
click at [1209, 354] on button "Publish" at bounding box center [1223, 369] width 301 height 35
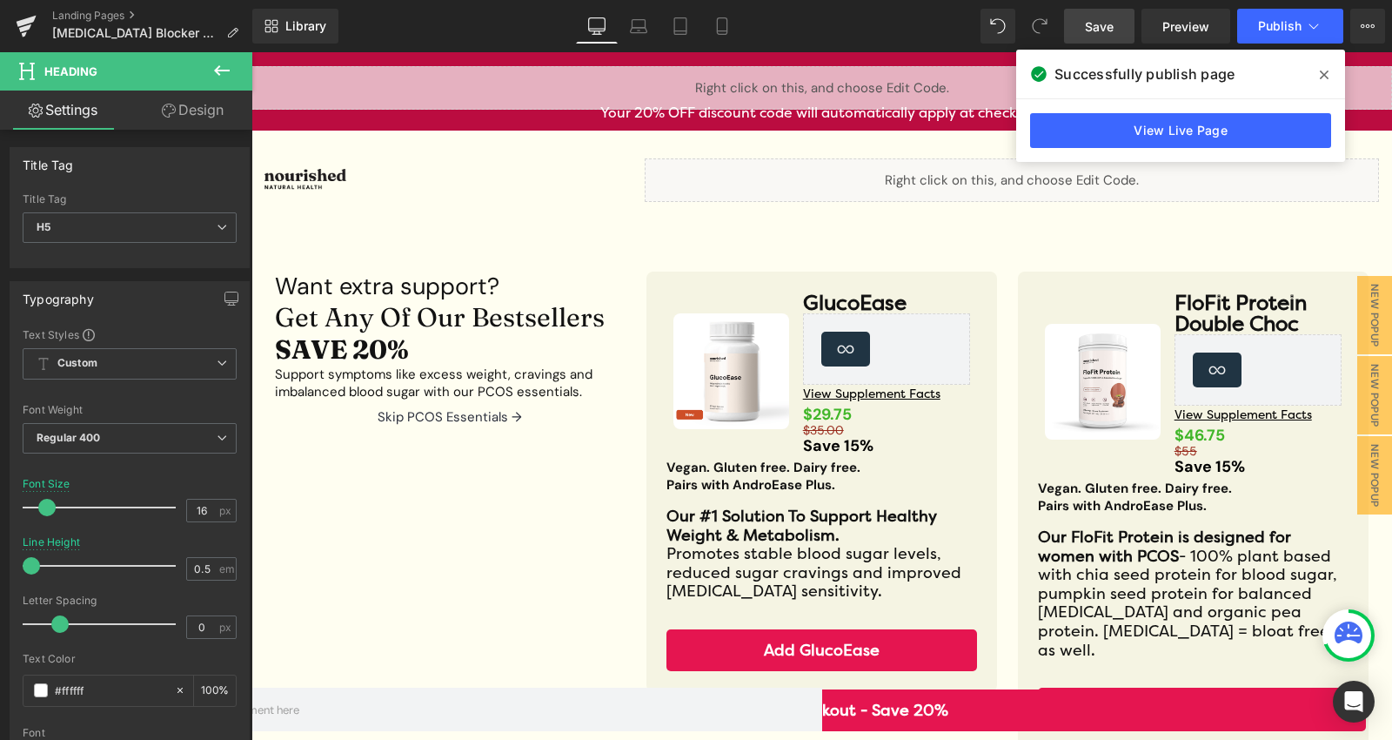
click at [1324, 69] on icon at bounding box center [1324, 75] width 9 height 14
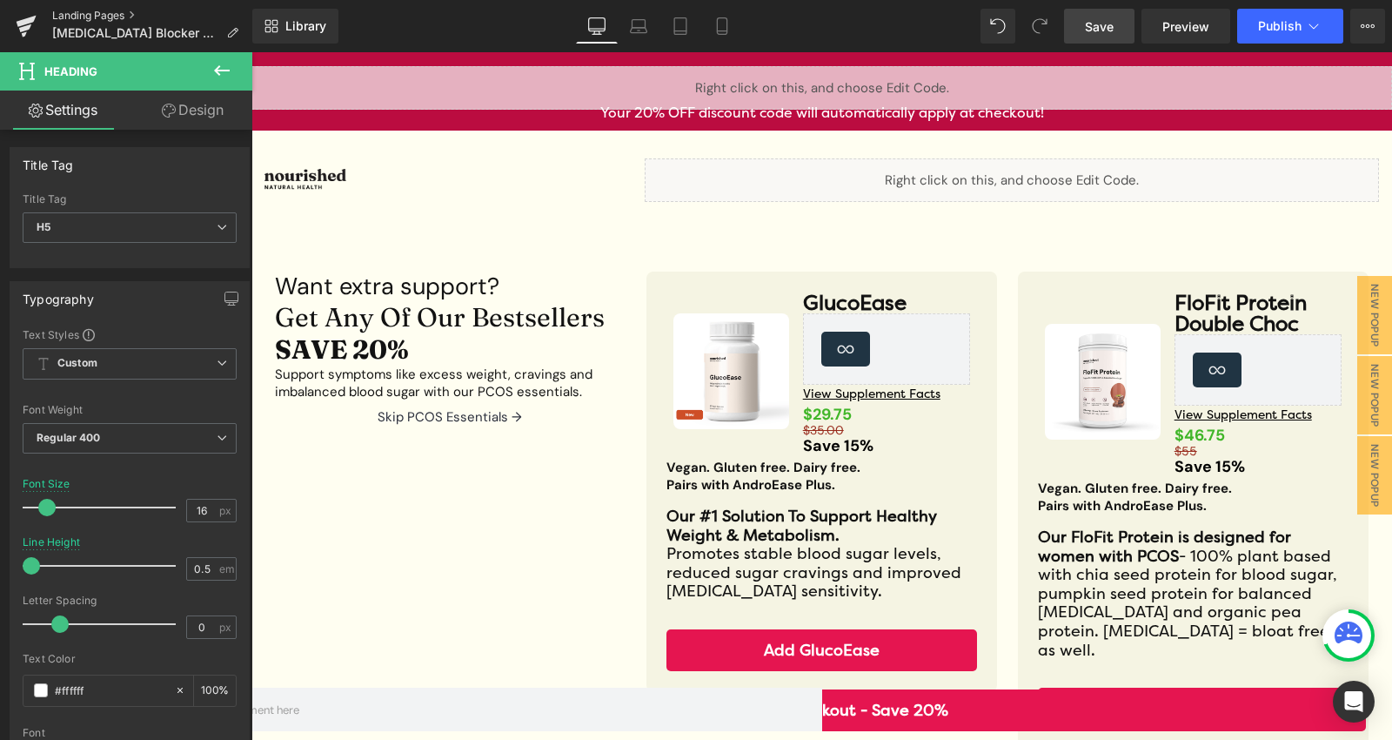
click at [101, 9] on link "Landing Pages" at bounding box center [152, 16] width 200 height 14
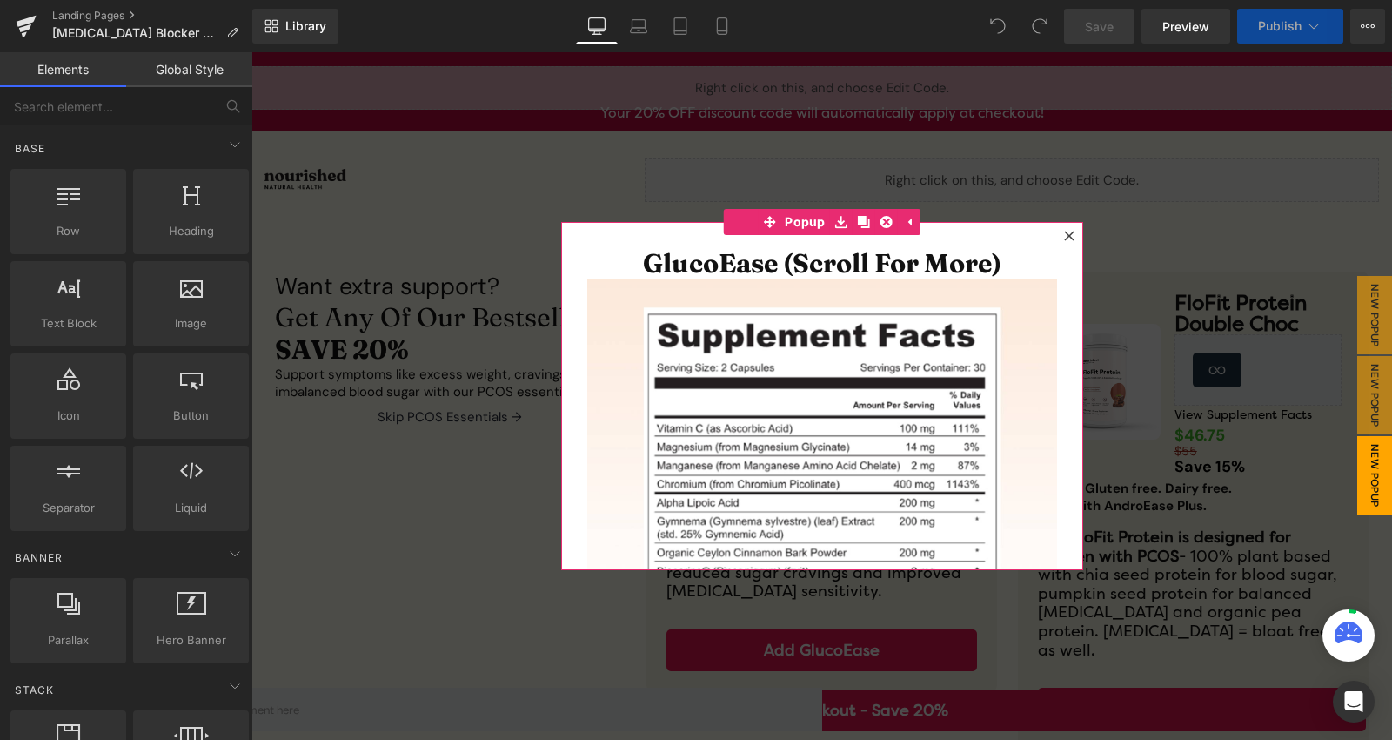
click at [1064, 235] on icon at bounding box center [1069, 236] width 10 height 10
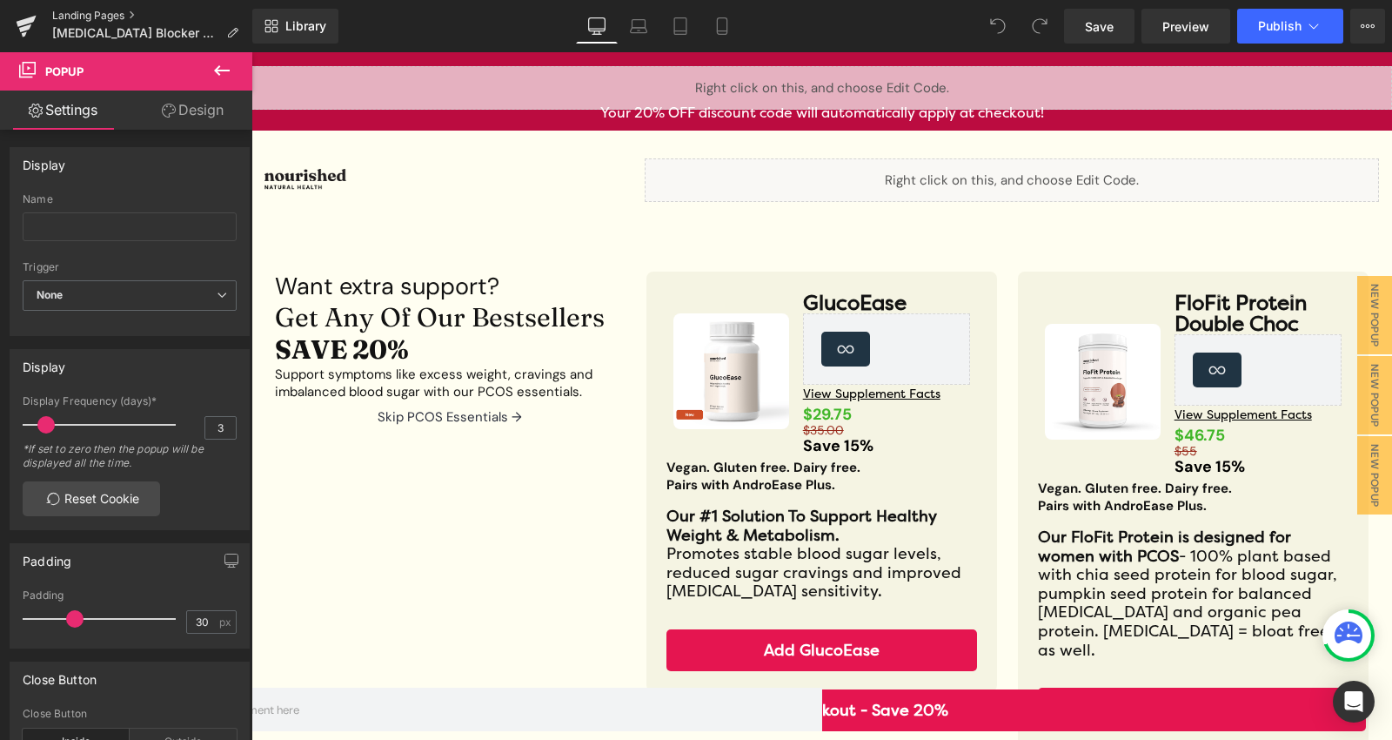
click at [121, 16] on link "Landing Pages" at bounding box center [152, 16] width 200 height 14
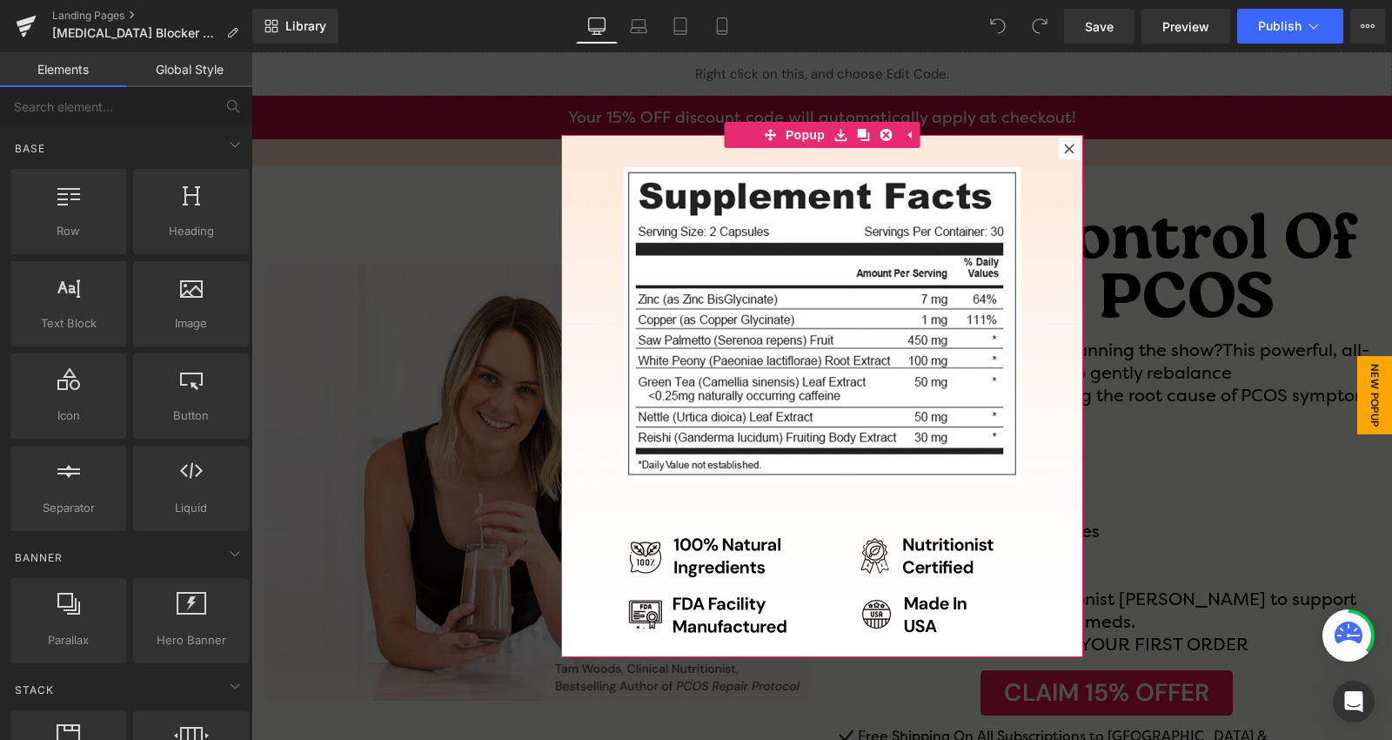
click at [1061, 141] on div at bounding box center [1069, 148] width 21 height 21
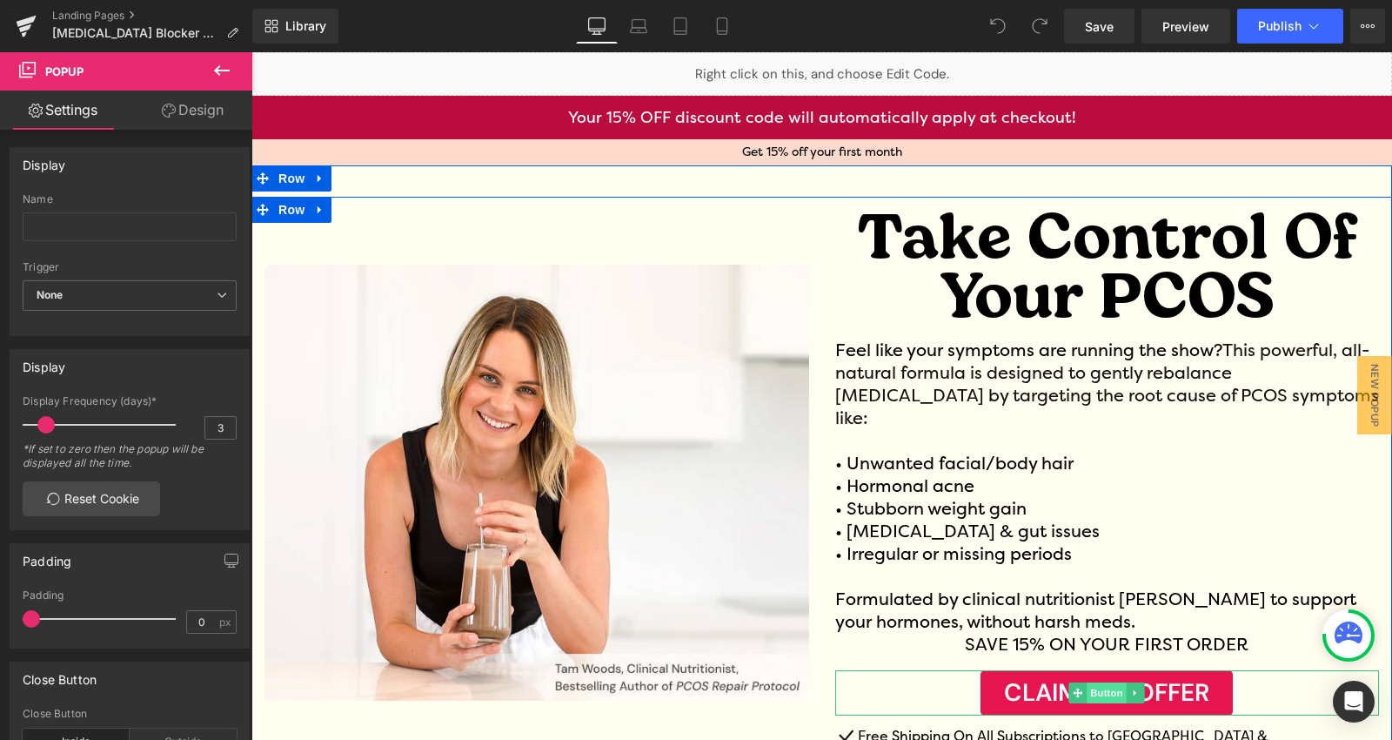
click at [1100, 682] on span "Button" at bounding box center [1108, 692] width 40 height 21
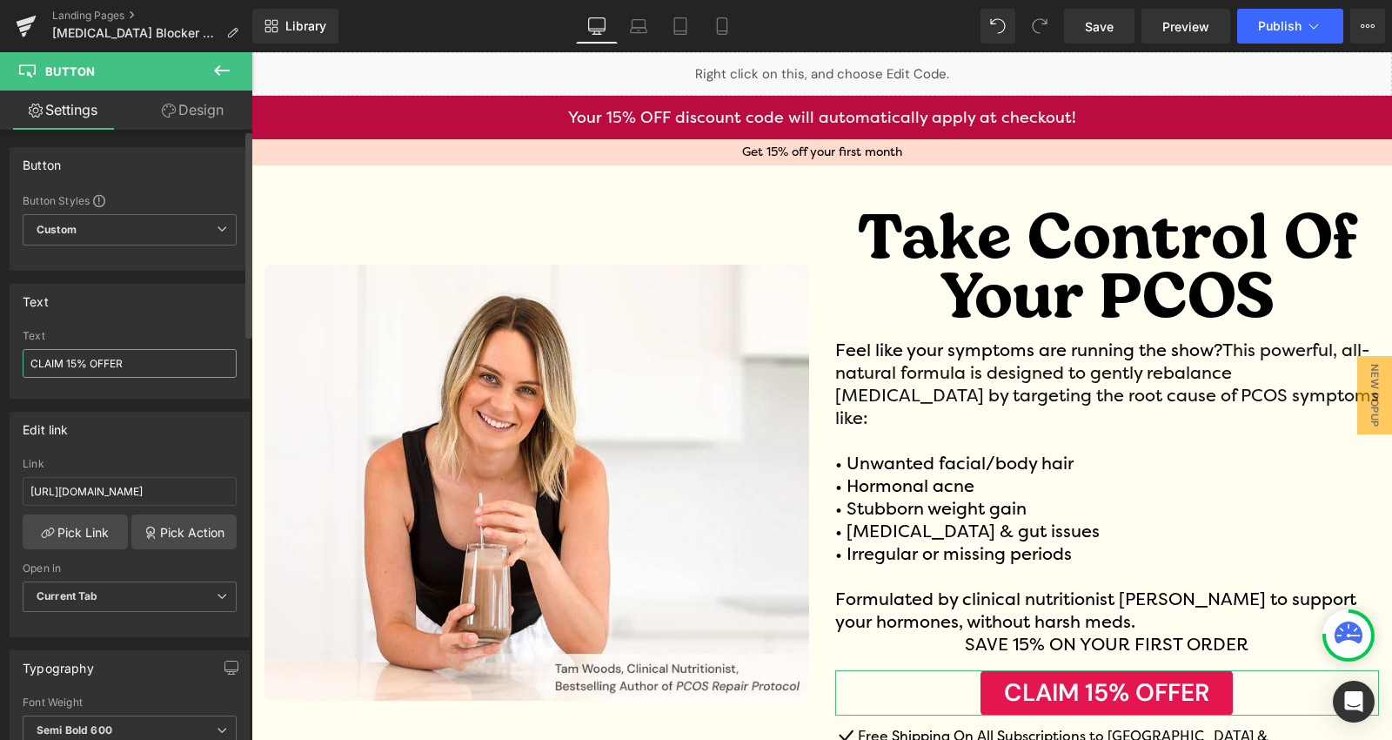
click at [76, 368] on input "CLAIM 15% OFFER" at bounding box center [130, 363] width 214 height 29
type input "CLAIM 20% OFFER"
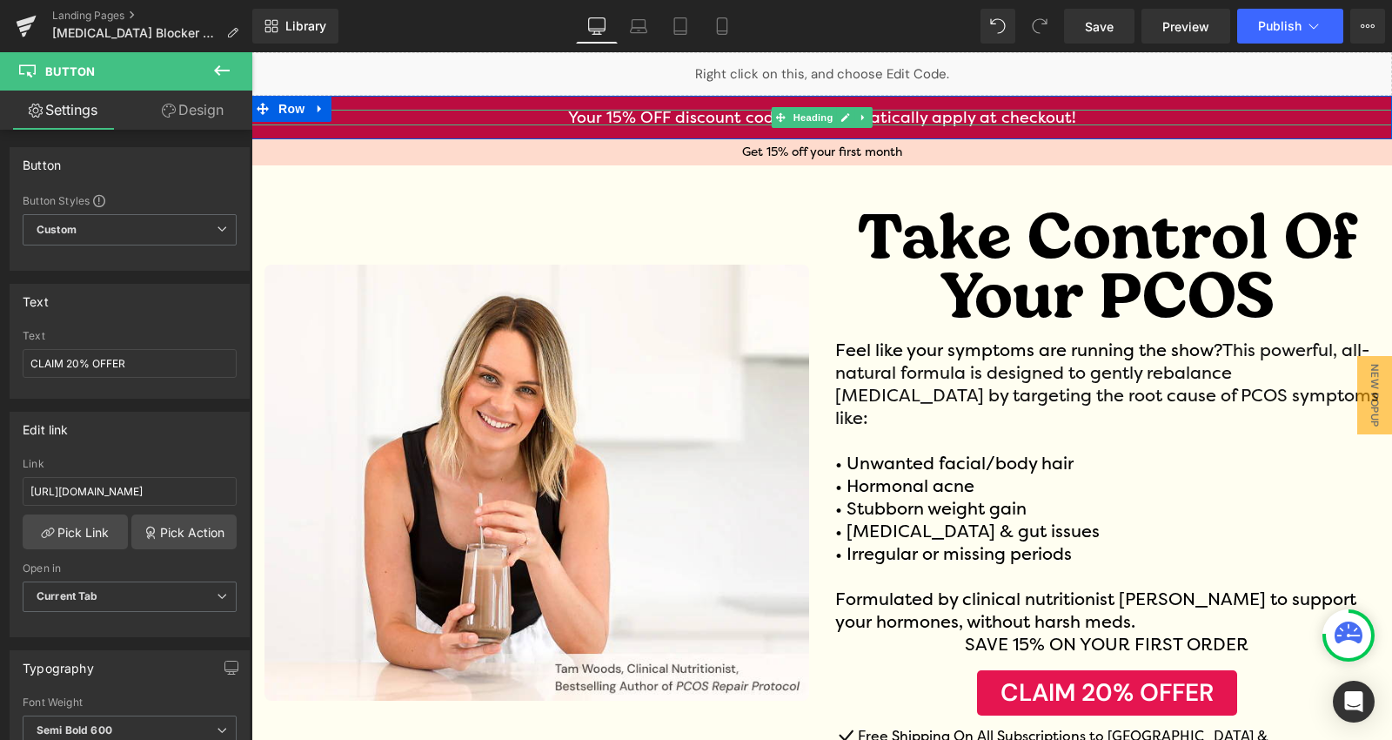
click at [621, 117] on h4 "Your 15% OFF discount code will automatically apply at checkout!" at bounding box center [821, 118] width 1141 height 16
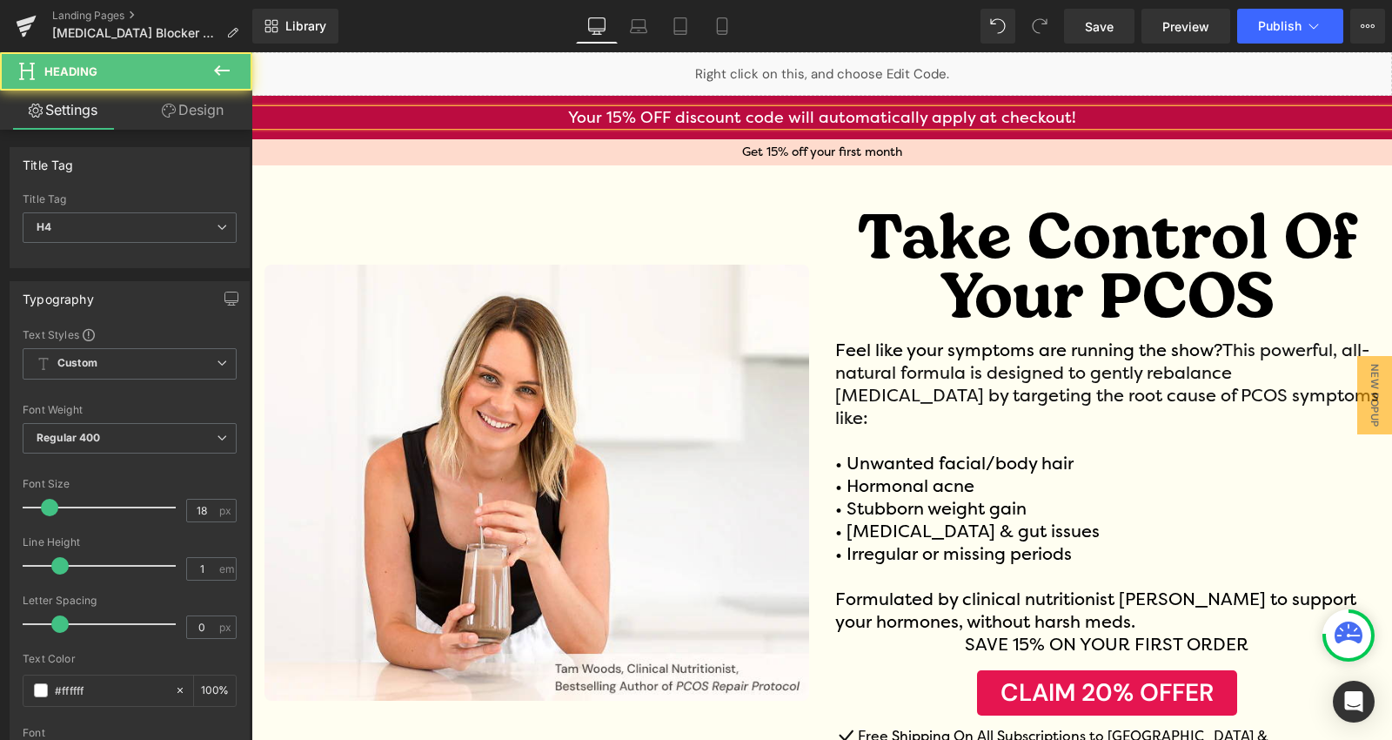
click at [621, 117] on h4 "Your 15% OFF discount code will automatically apply at checkout!" at bounding box center [821, 118] width 1141 height 16
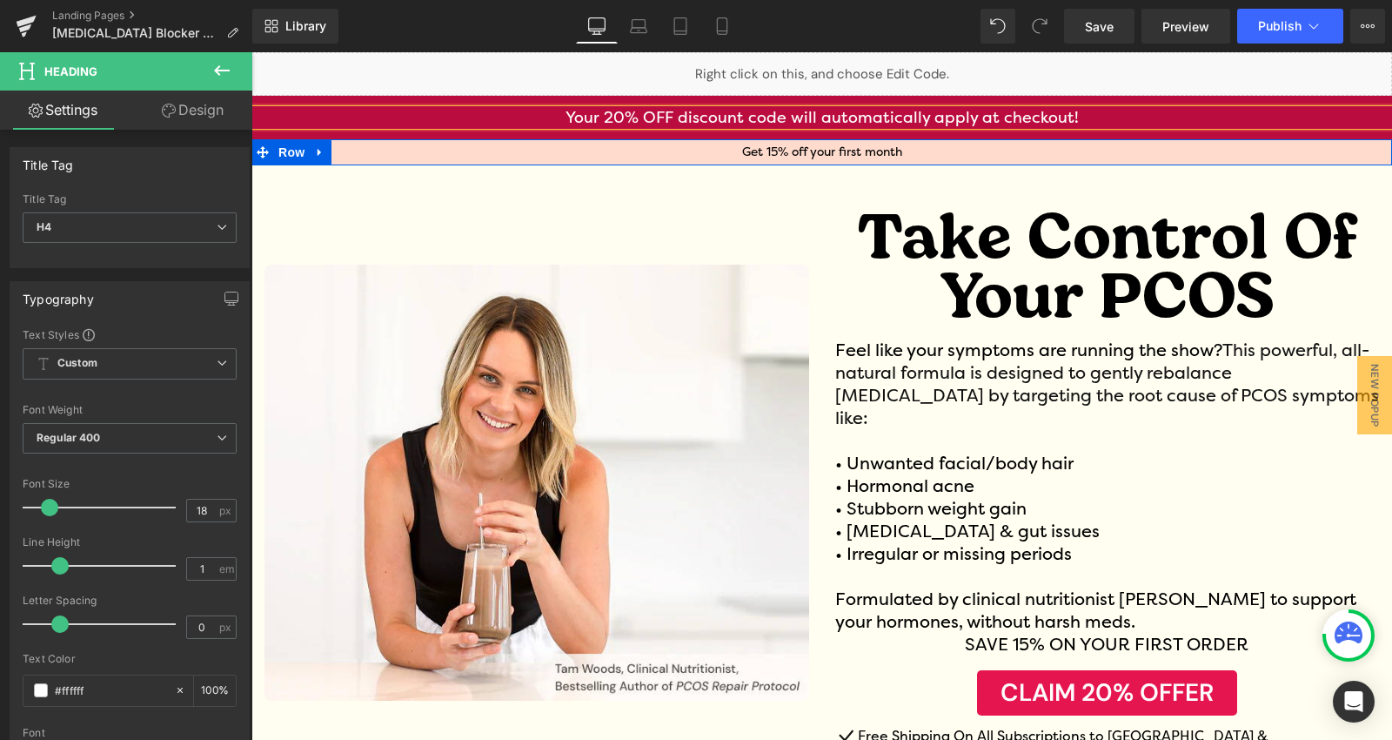
click at [775, 151] on icon at bounding box center [780, 152] width 10 height 10
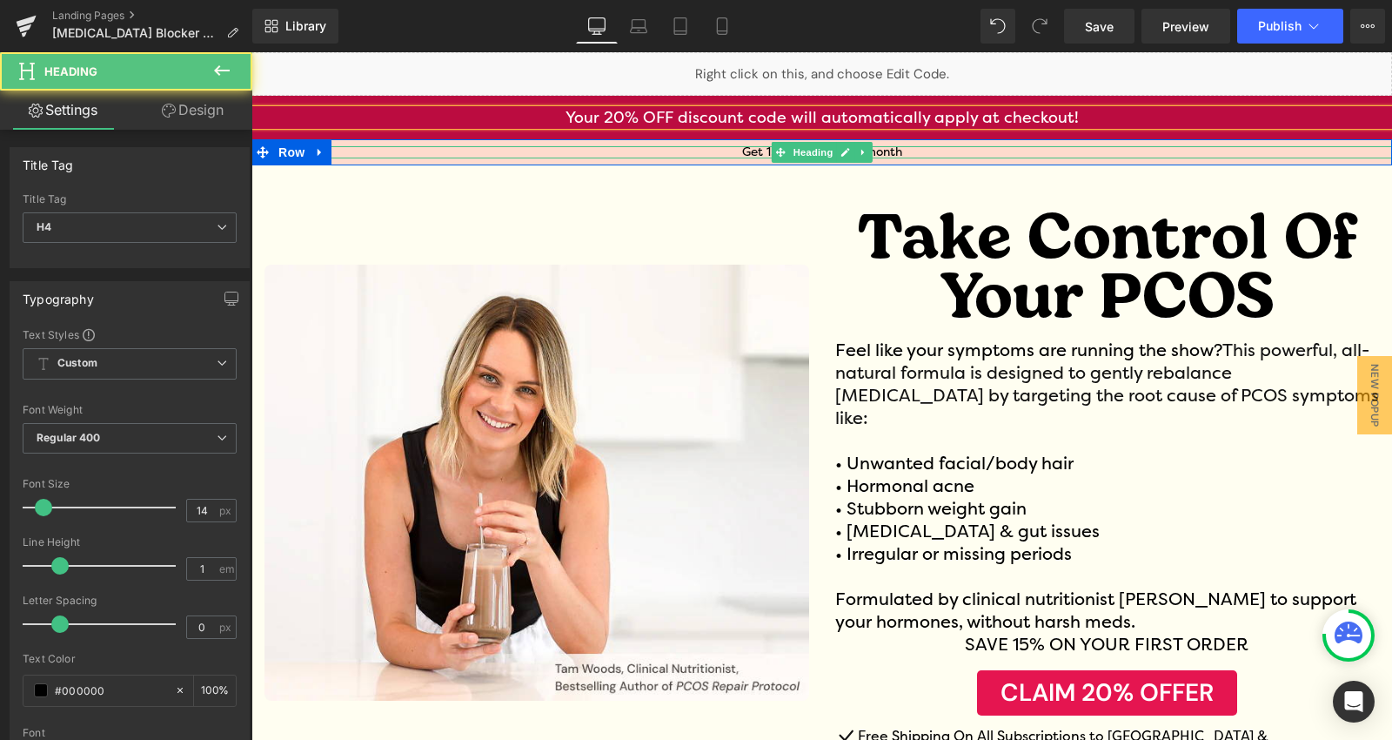
click at [730, 151] on h4 "Get 15% off your first month" at bounding box center [821, 152] width 1141 height 12
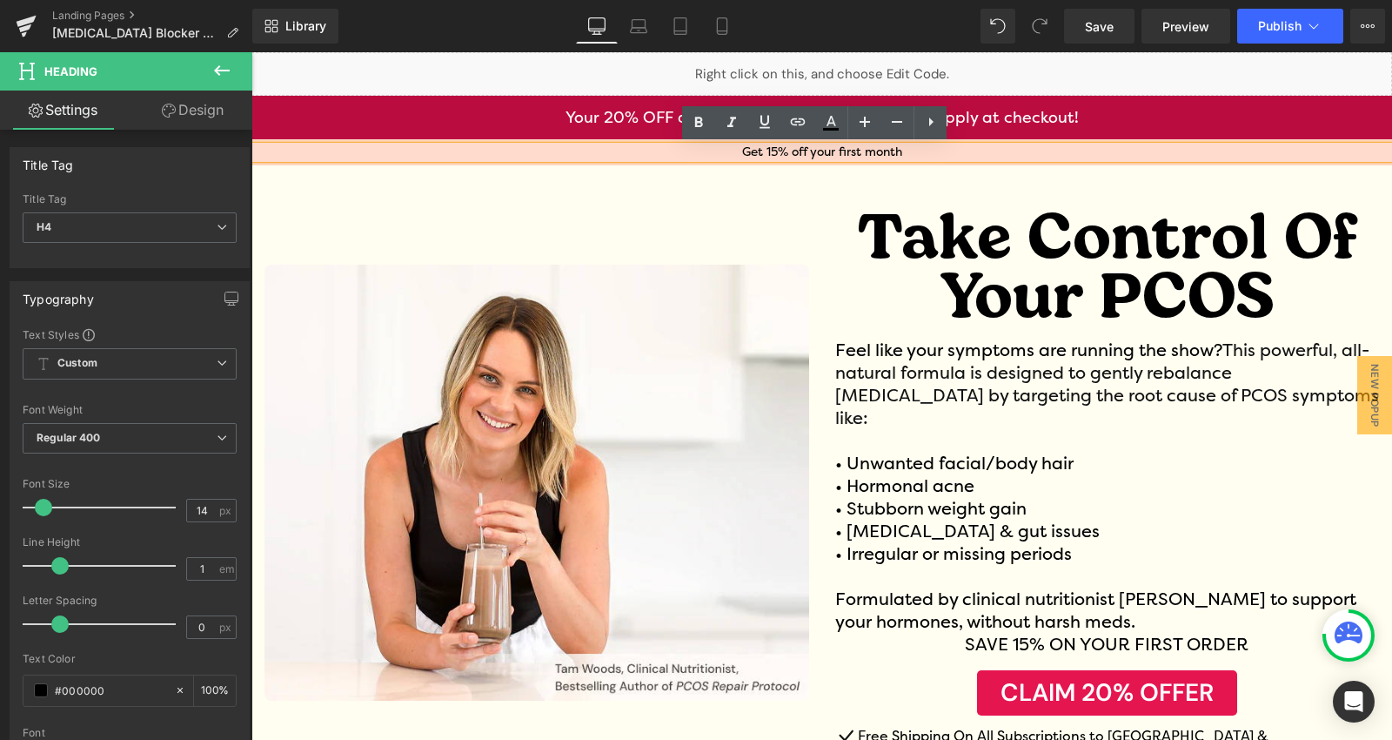
click at [771, 155] on h4 "Get 15% off your first month" at bounding box center [821, 152] width 1141 height 12
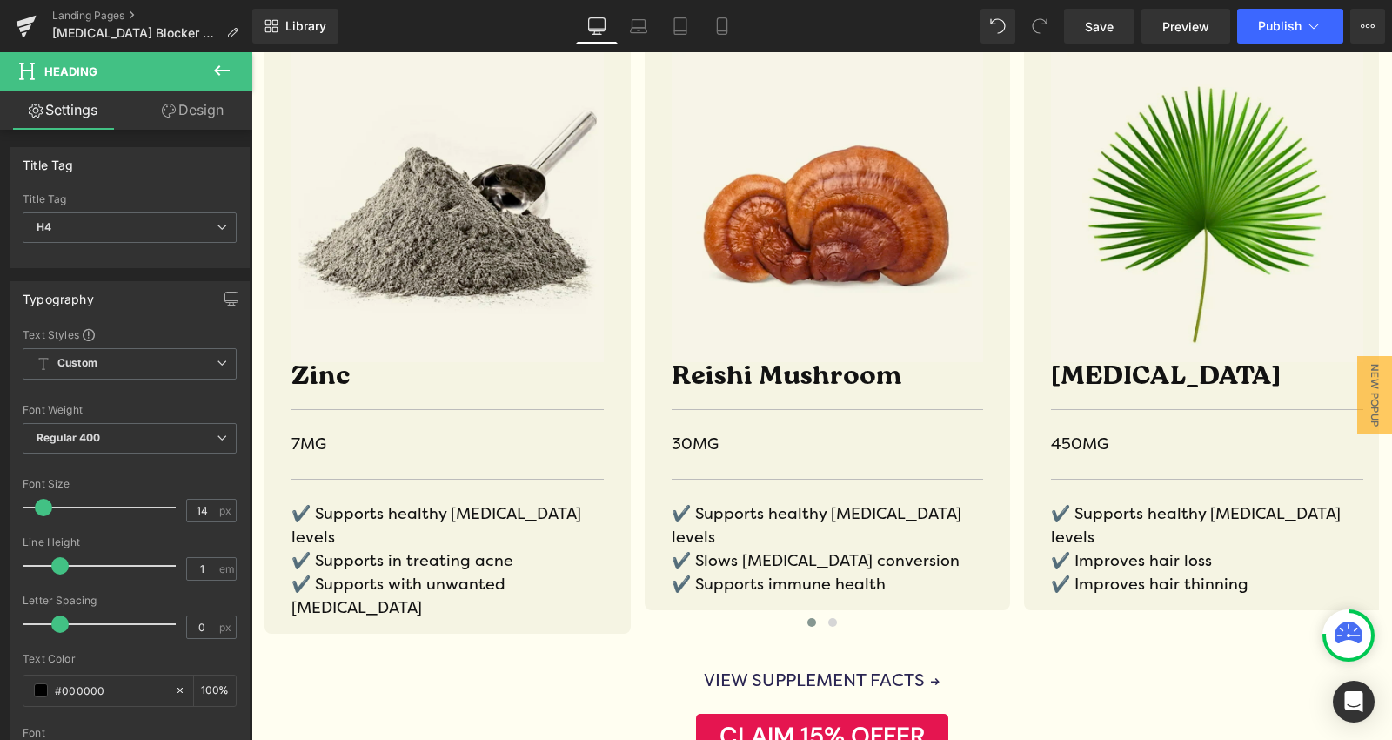
scroll to position [1063, 0]
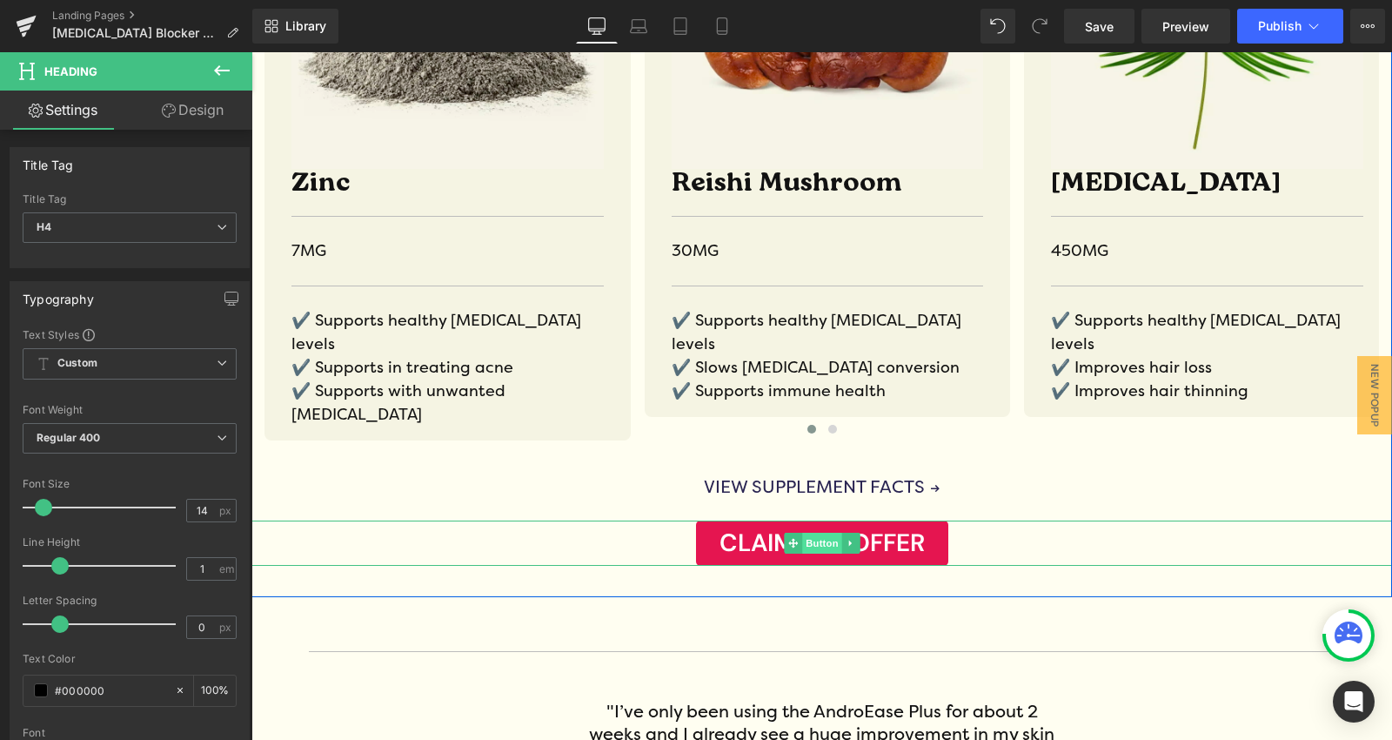
click at [804, 532] on span "Button" at bounding box center [822, 542] width 40 height 21
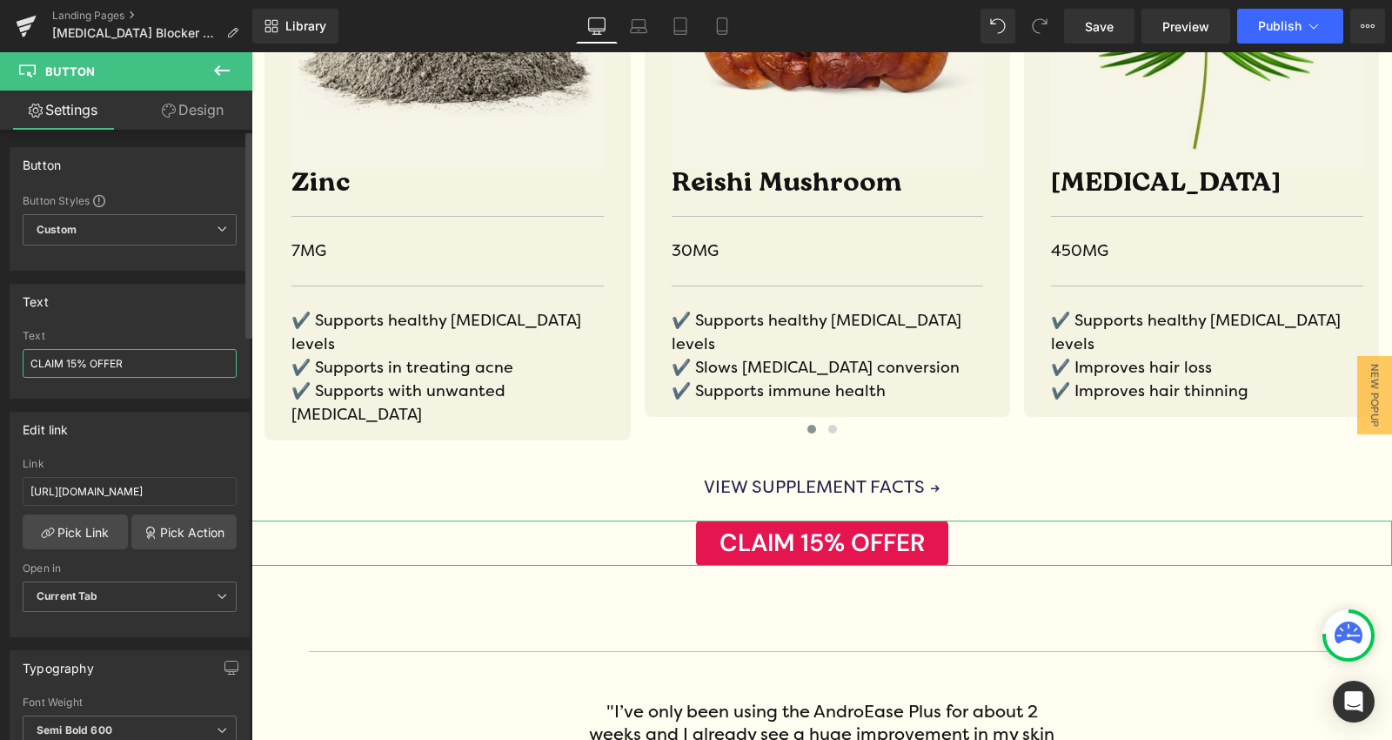
click at [75, 359] on input "CLAIM 15% OFFER" at bounding box center [130, 363] width 214 height 29
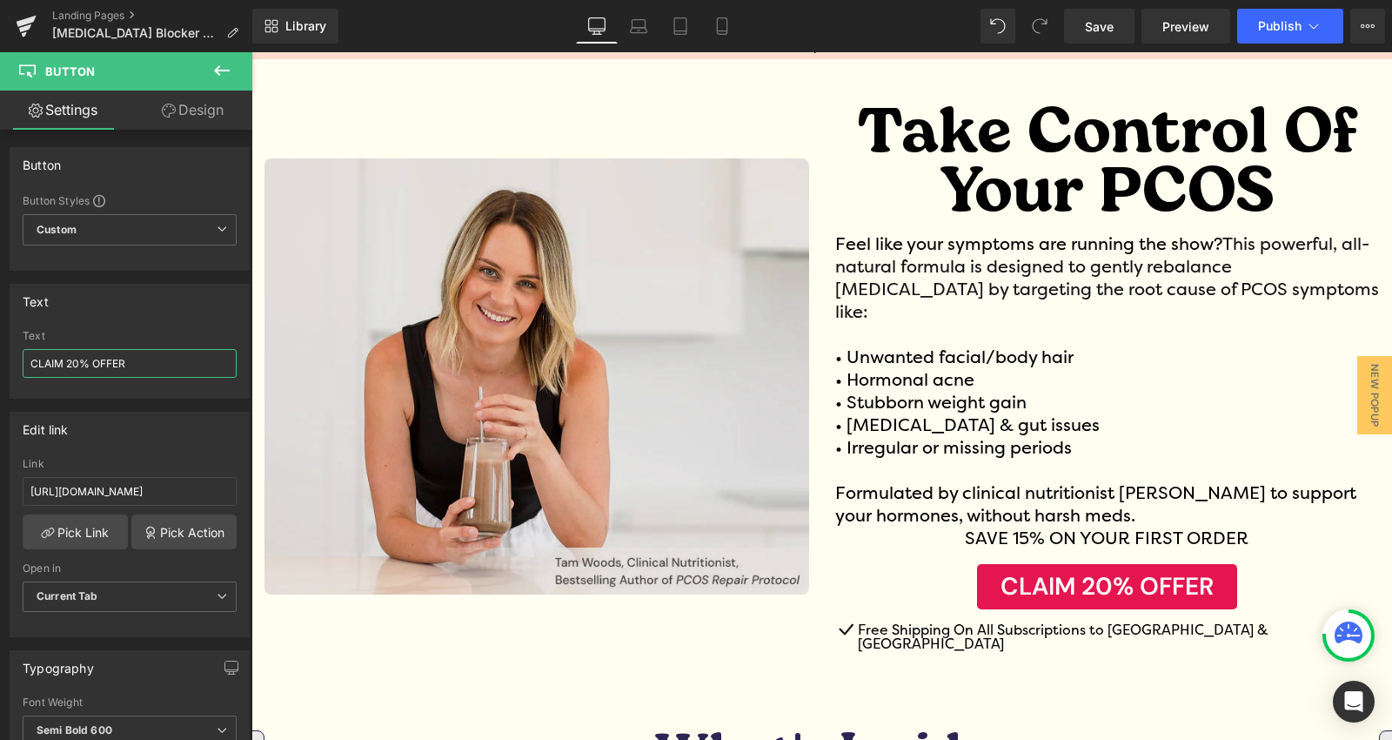
scroll to position [0, 0]
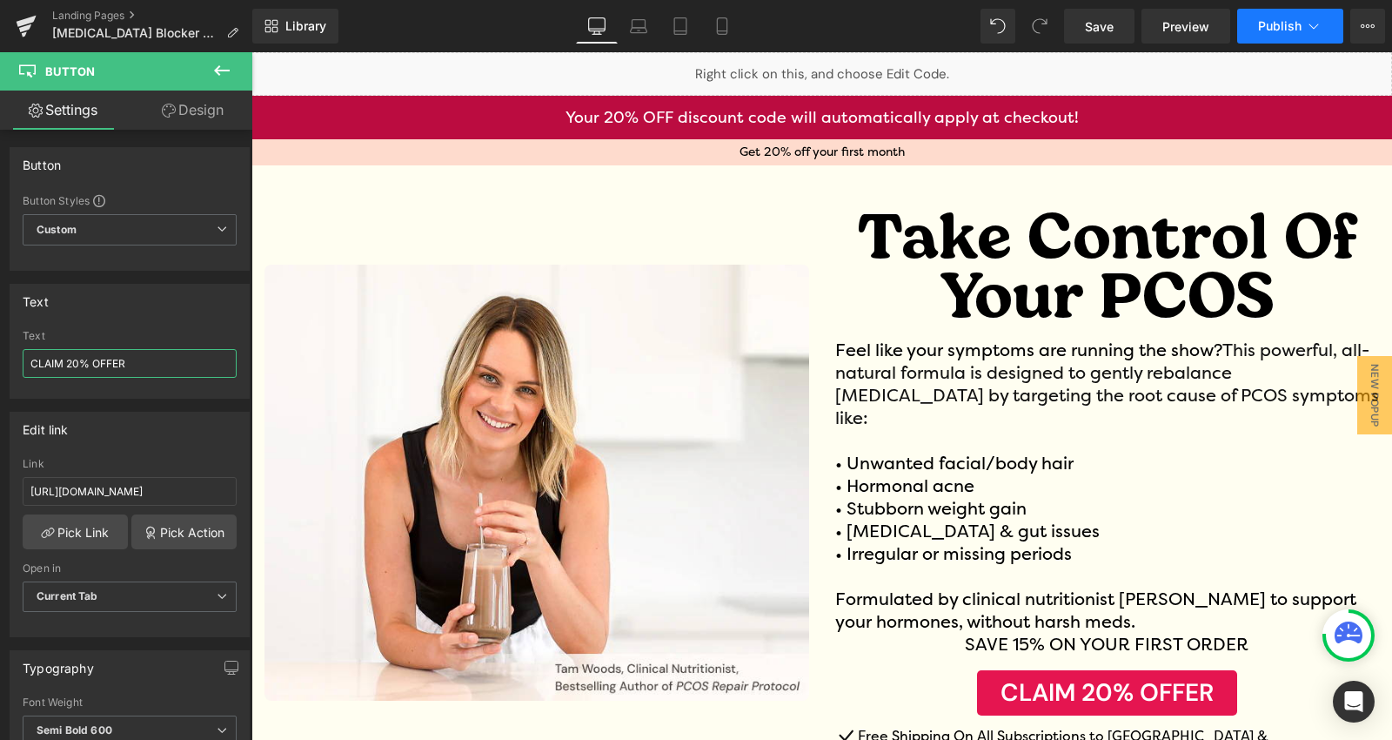
type input "CLAIM 20% OFFER"
click at [1255, 23] on button "Publish" at bounding box center [1290, 26] width 106 height 35
click at [1114, 24] on span "Save" at bounding box center [1099, 26] width 29 height 18
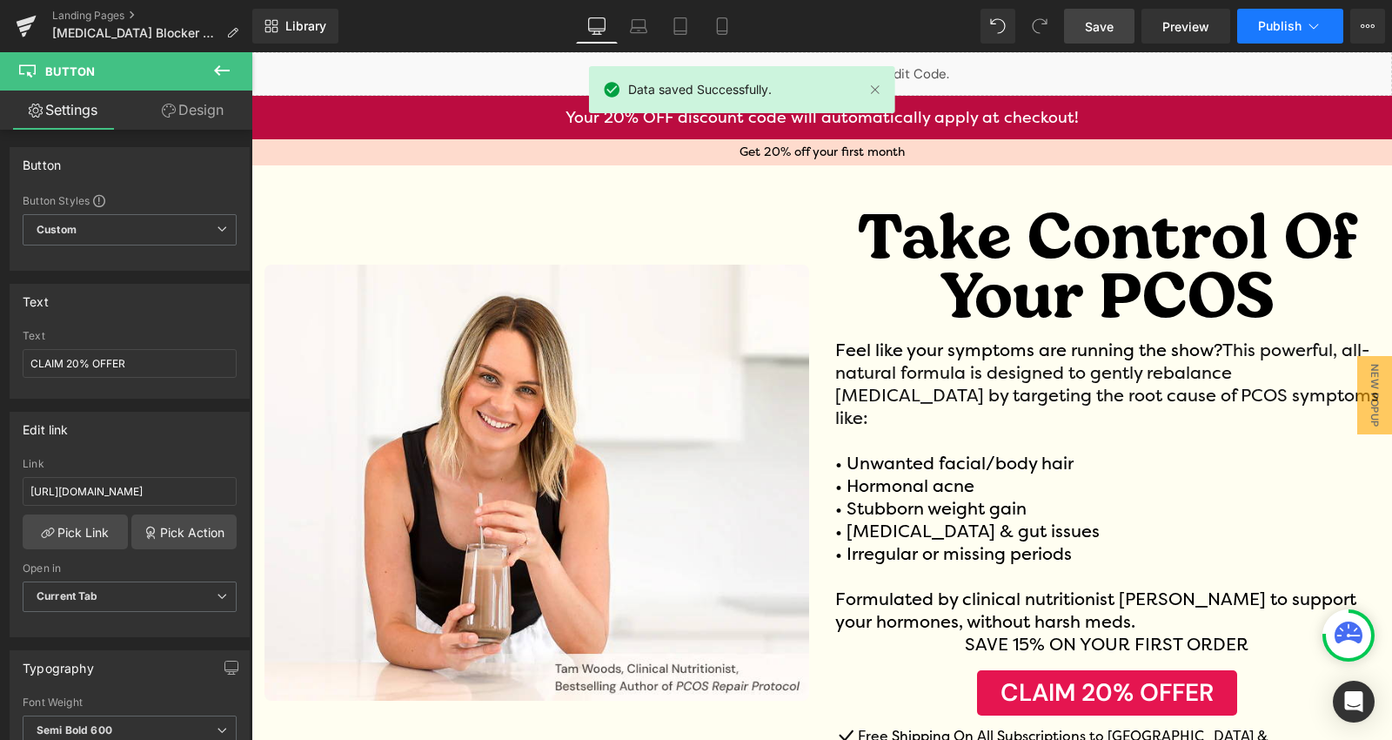
click at [1259, 23] on span "Publish" at bounding box center [1280, 26] width 44 height 14
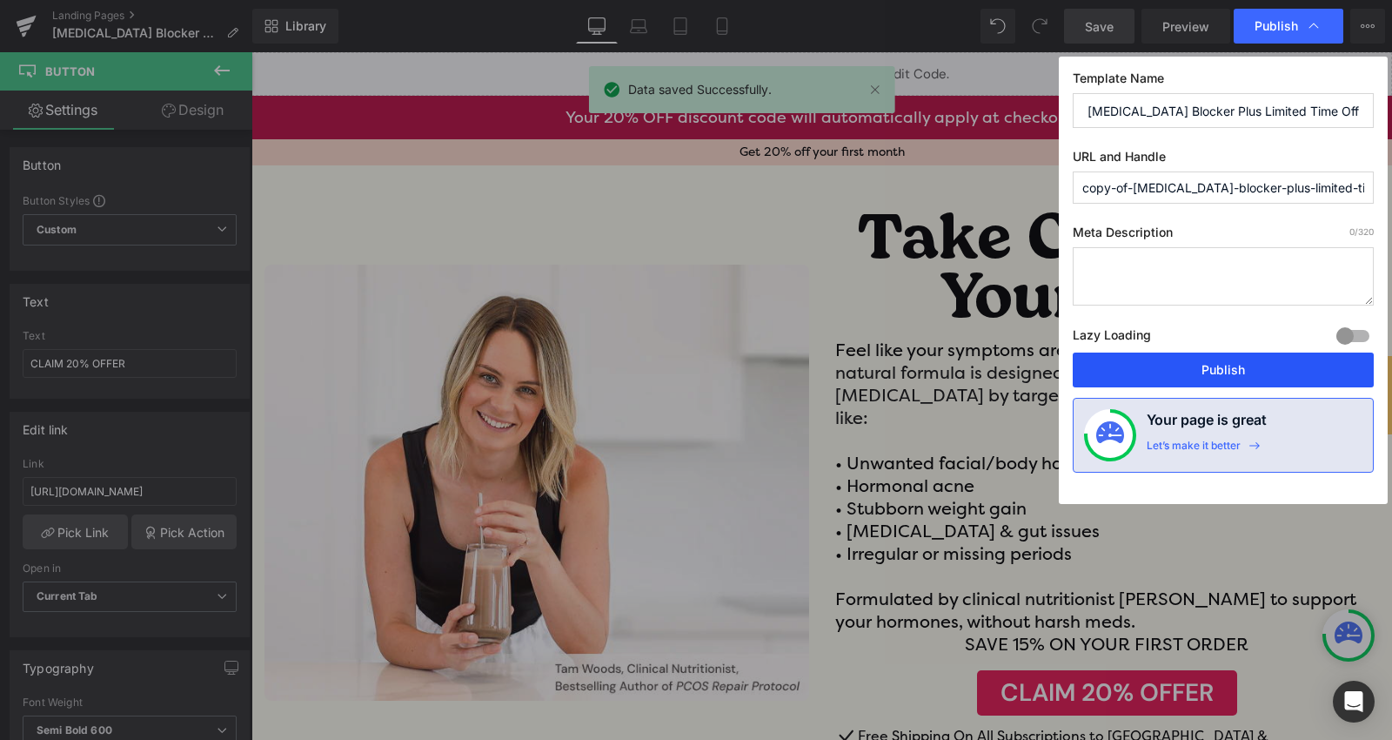
drag, startPoint x: 1151, startPoint y: 345, endPoint x: 1150, endPoint y: 354, distance: 9.6
click at [1150, 352] on div "Template Name Androgen Blocker Plus Limited Time Offer-15% off URL and Handle c…" at bounding box center [1223, 280] width 329 height 447
click at [1148, 359] on button "Publish" at bounding box center [1223, 369] width 301 height 35
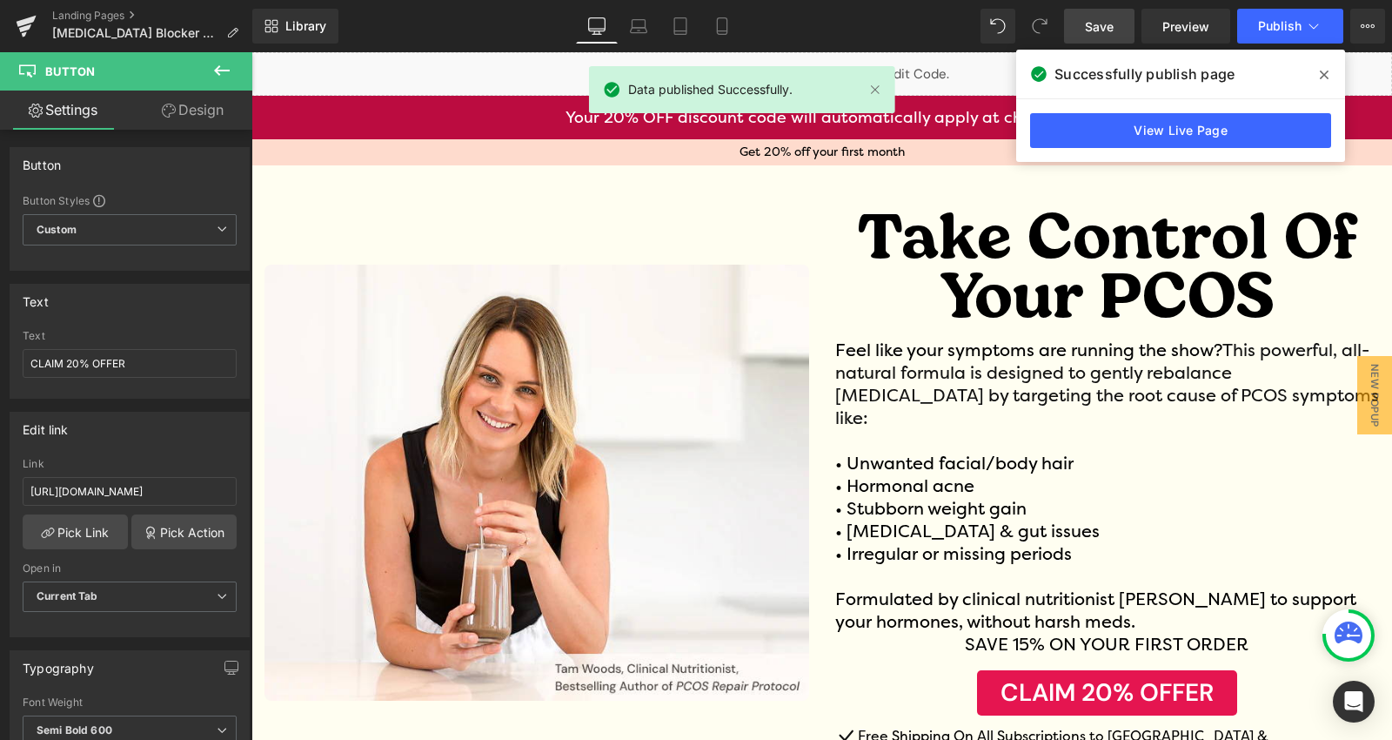
click at [1322, 75] on icon at bounding box center [1324, 75] width 9 height 14
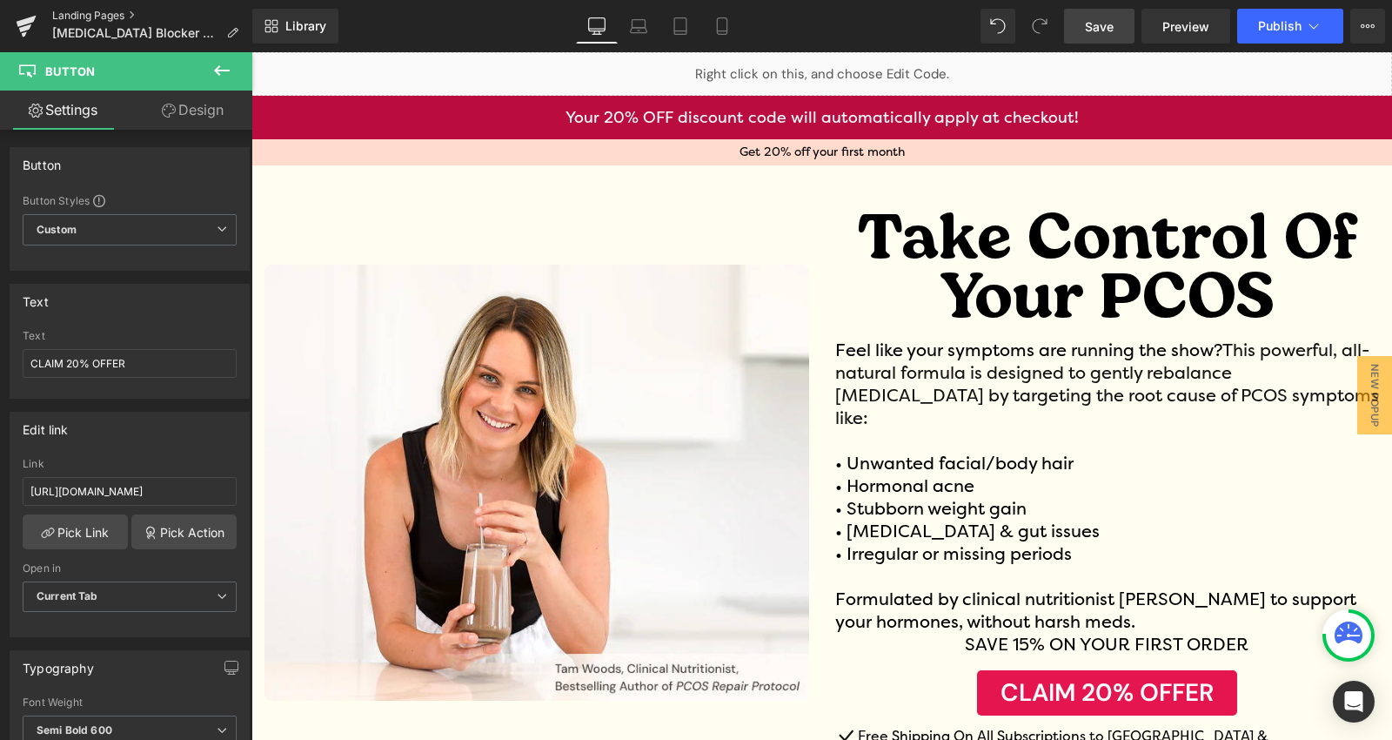
click at [79, 18] on link "Landing Pages" at bounding box center [152, 16] width 200 height 14
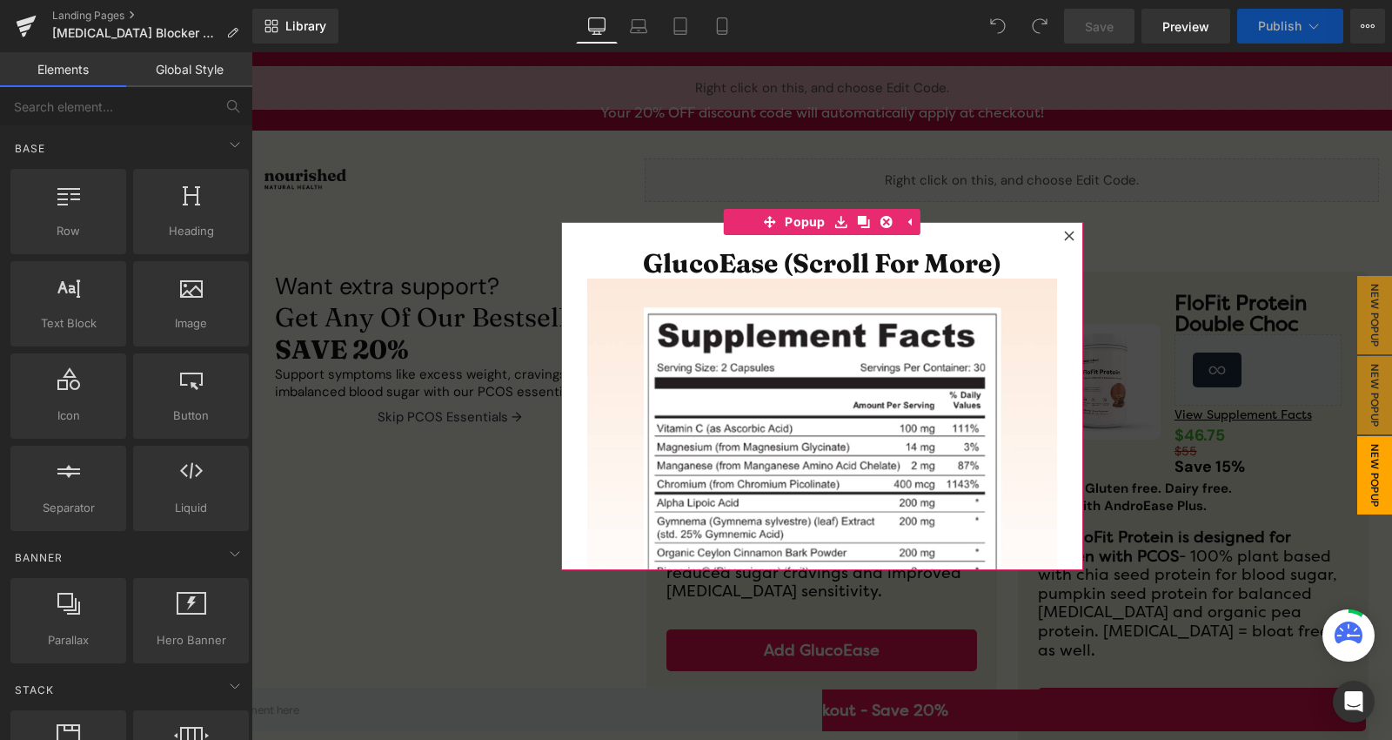
click at [1064, 236] on icon at bounding box center [1069, 236] width 10 height 10
click at [1064, 233] on icon at bounding box center [1069, 236] width 10 height 10
